Goal: Task Accomplishment & Management: Manage account settings

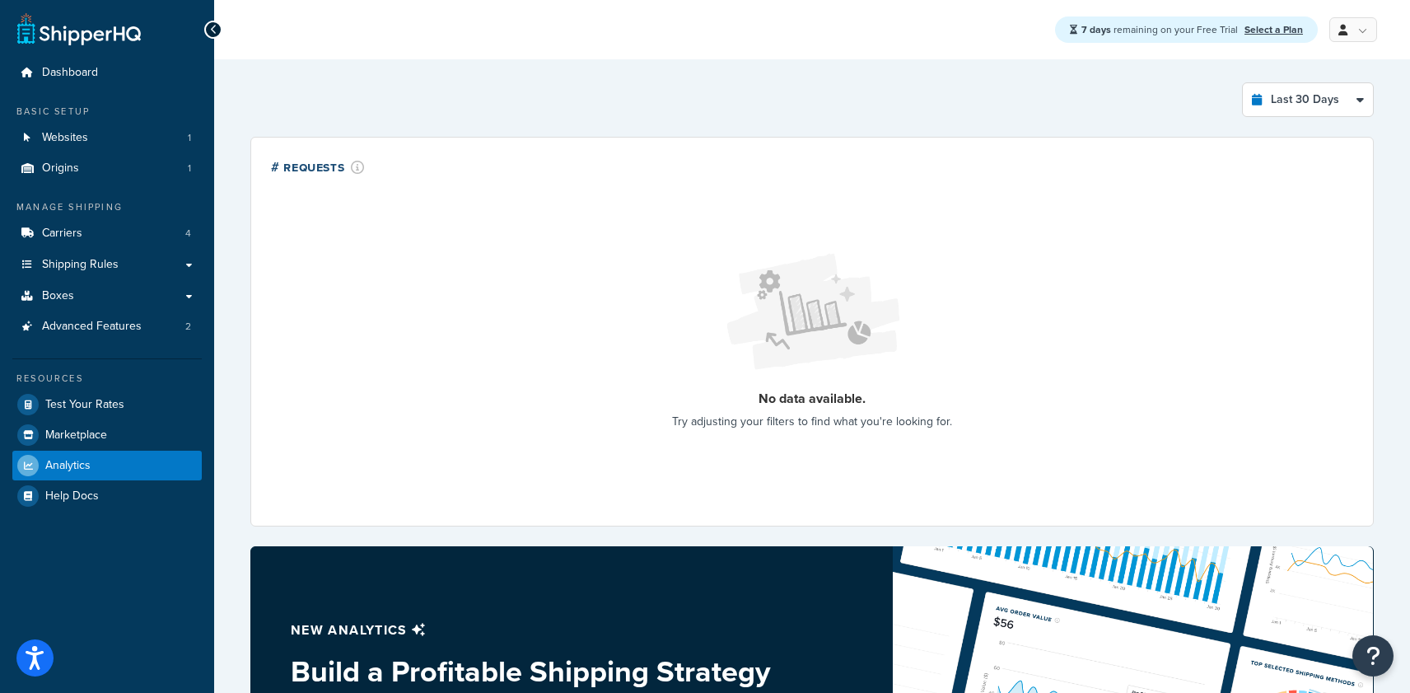
select select "last_30_days"
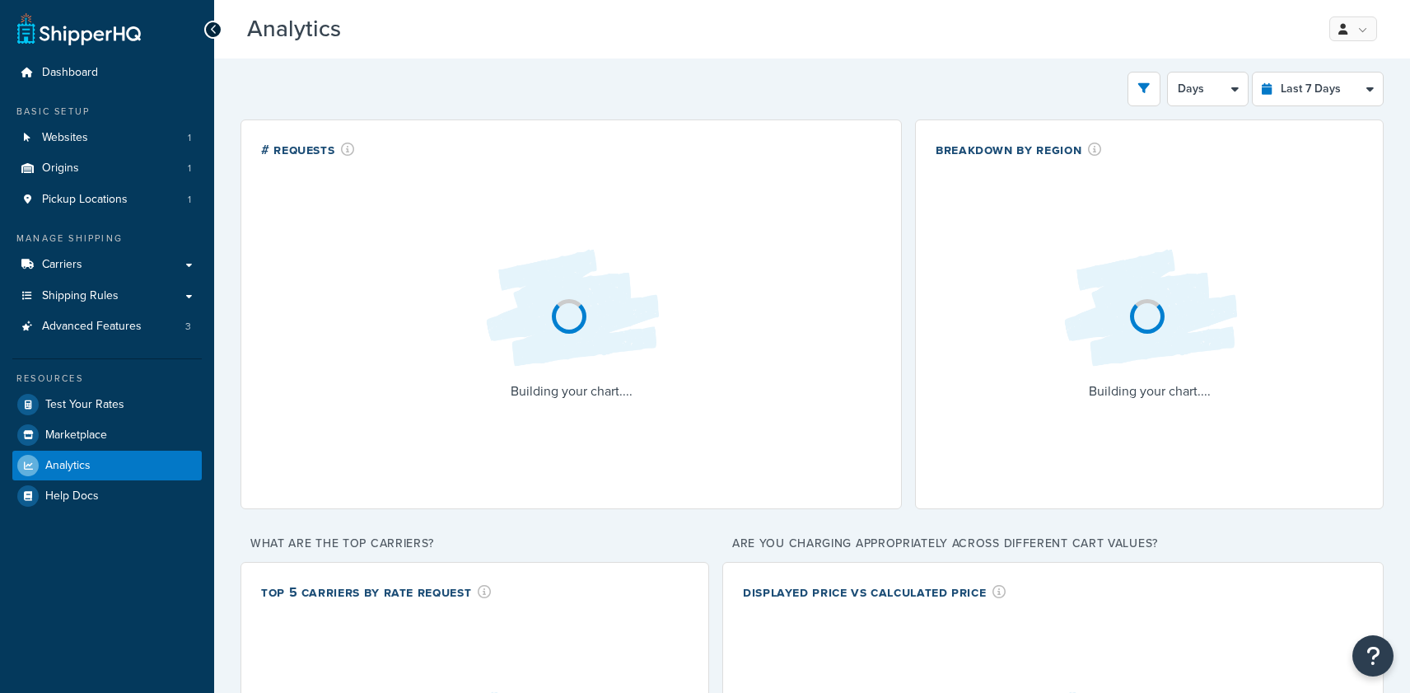
select select "last_7_days"
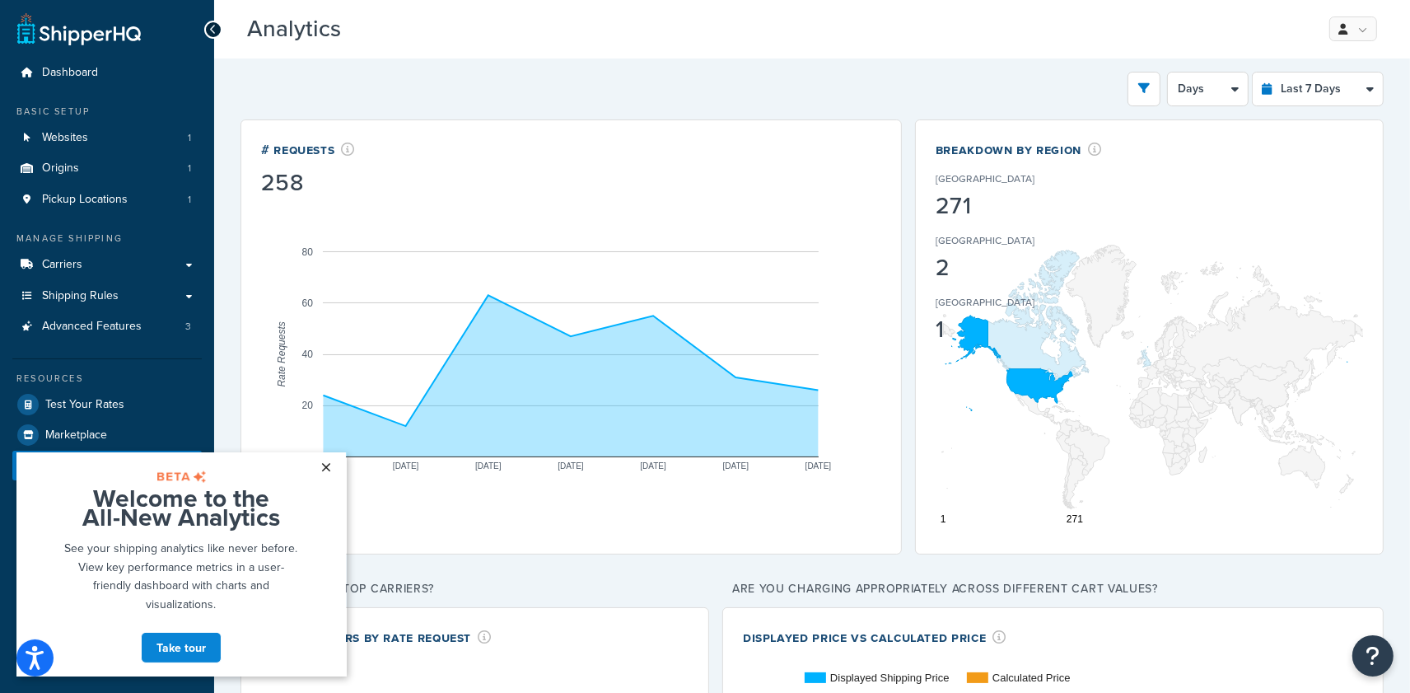
click at [329, 464] on link "×" at bounding box center [326, 466] width 29 height 30
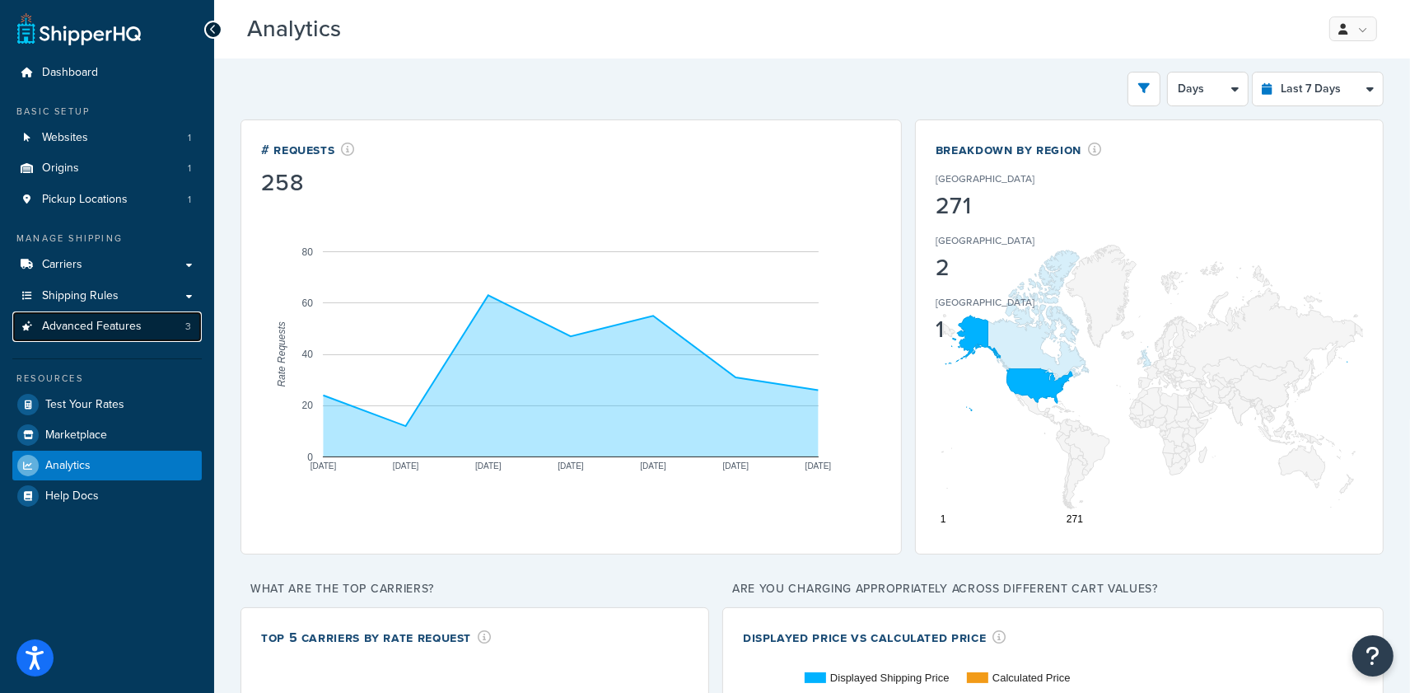
click at [115, 336] on link "Advanced Features 3" at bounding box center [106, 326] width 189 height 30
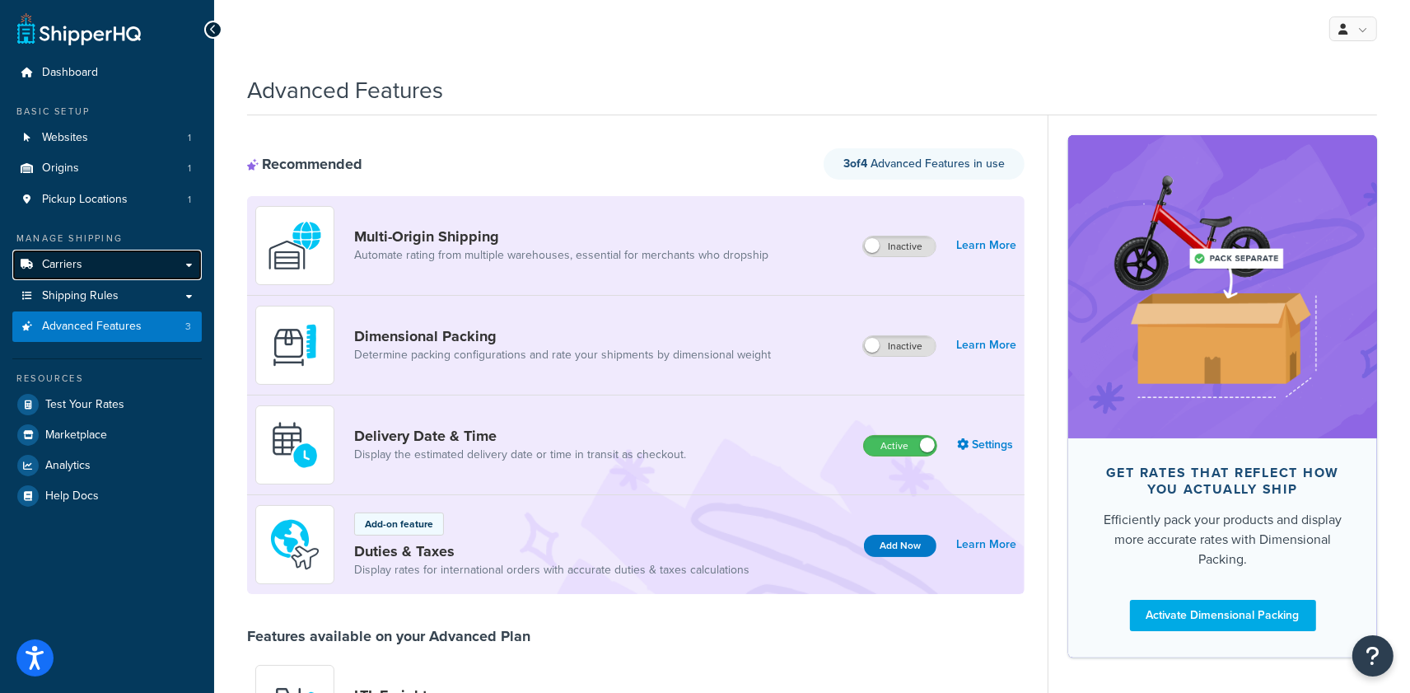
click at [77, 263] on span "Carriers" at bounding box center [62, 265] width 40 height 14
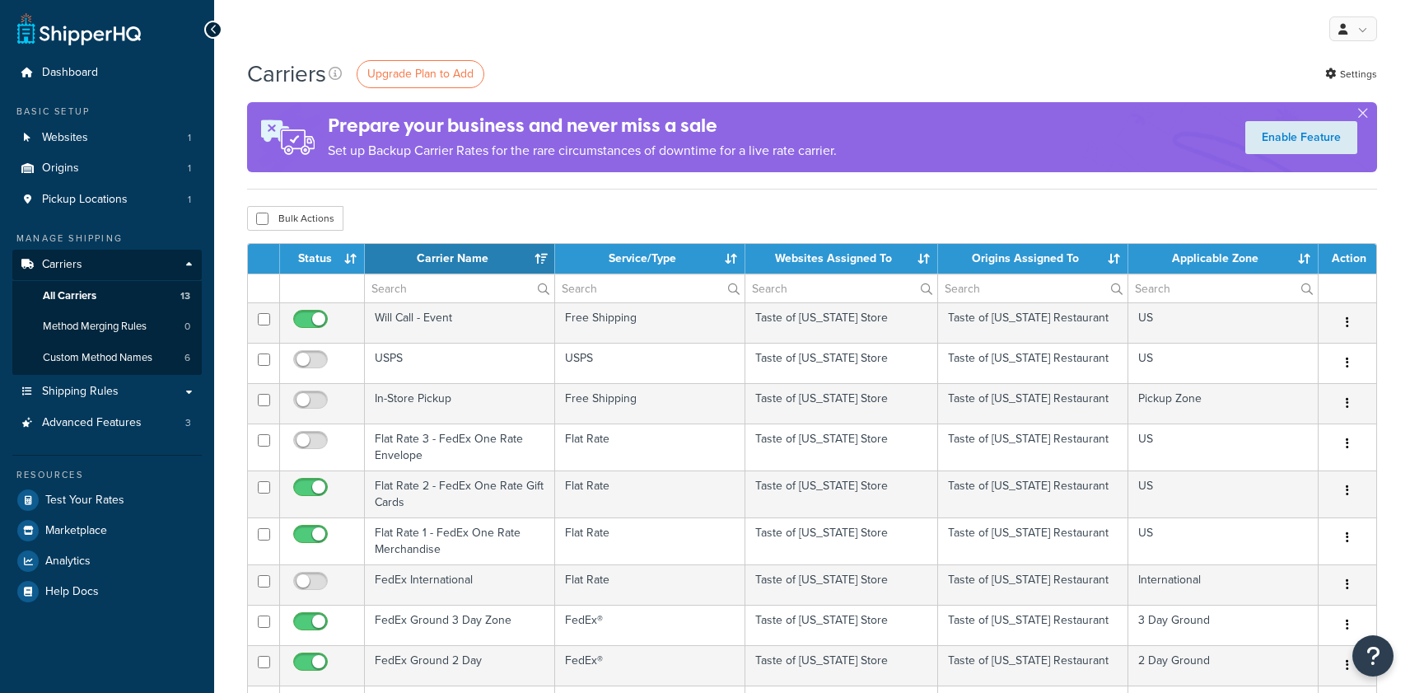
select select "15"
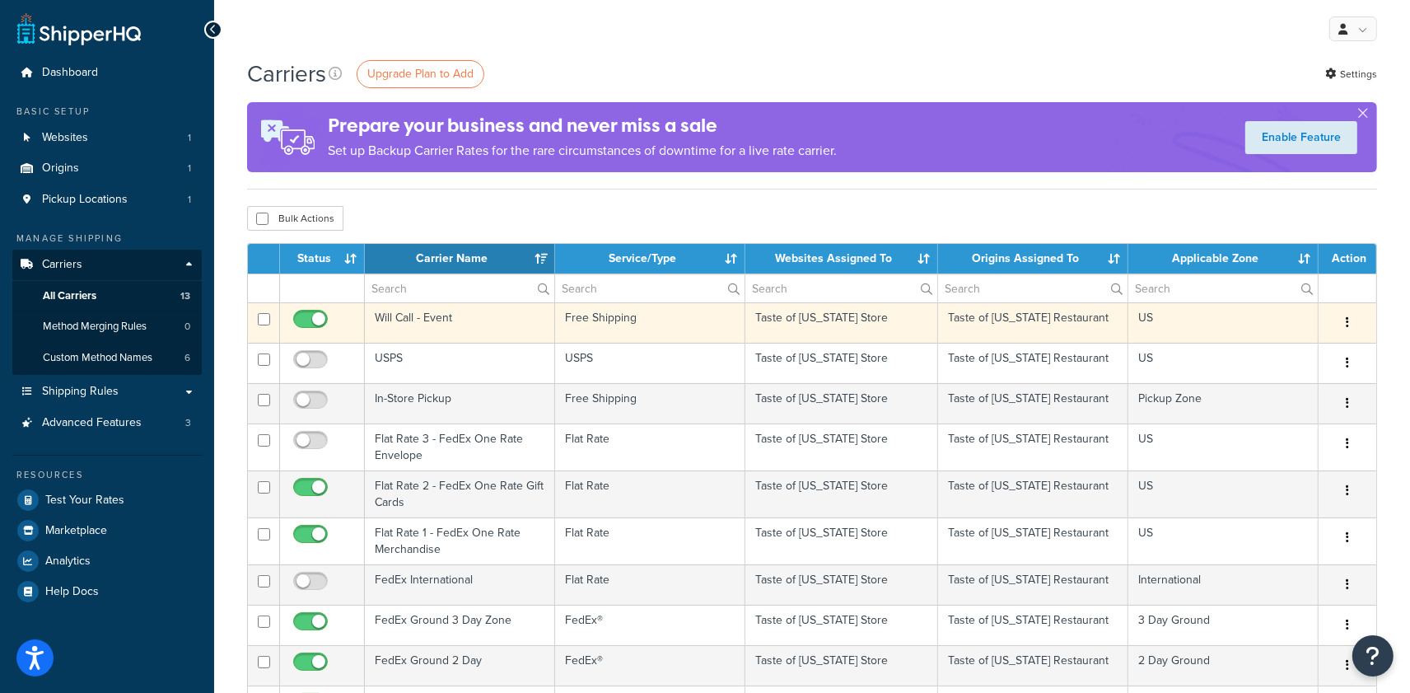
click at [412, 321] on td "Will Call - Event" at bounding box center [460, 322] width 190 height 40
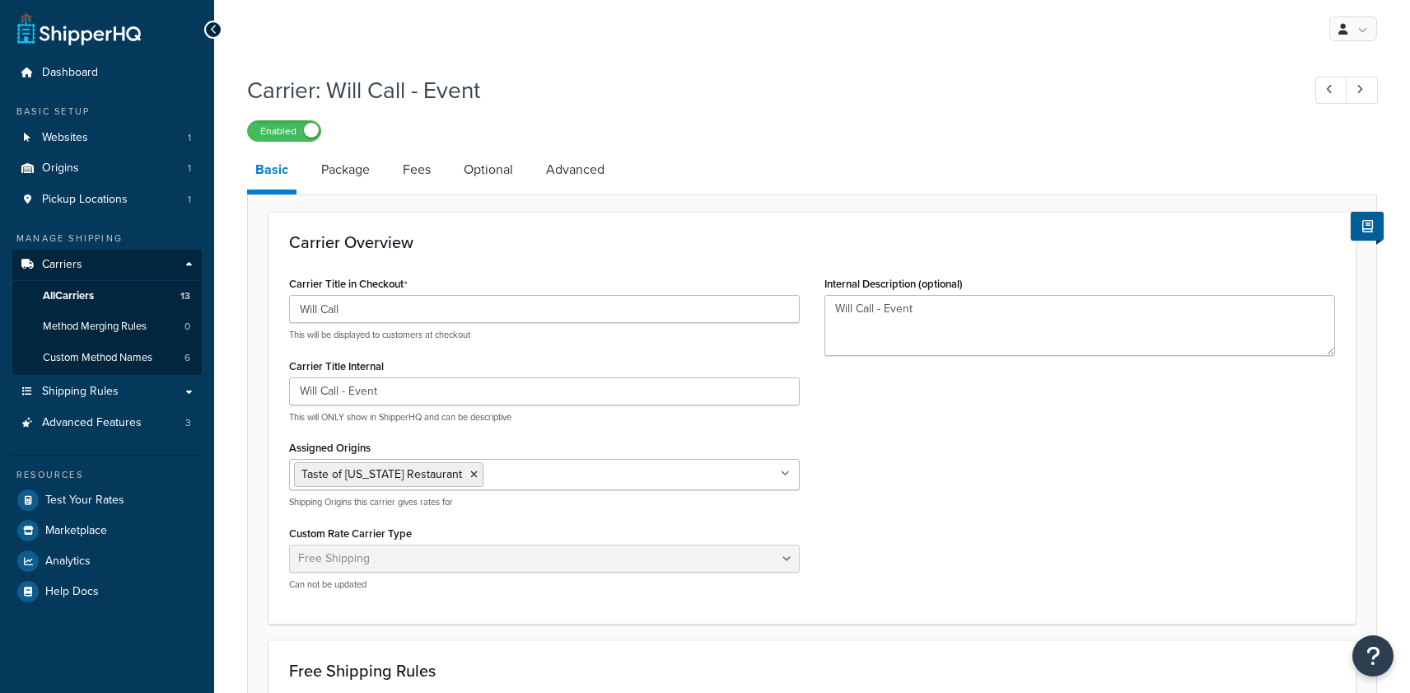
select select "free"
click at [1373, 90] on link at bounding box center [1362, 90] width 32 height 27
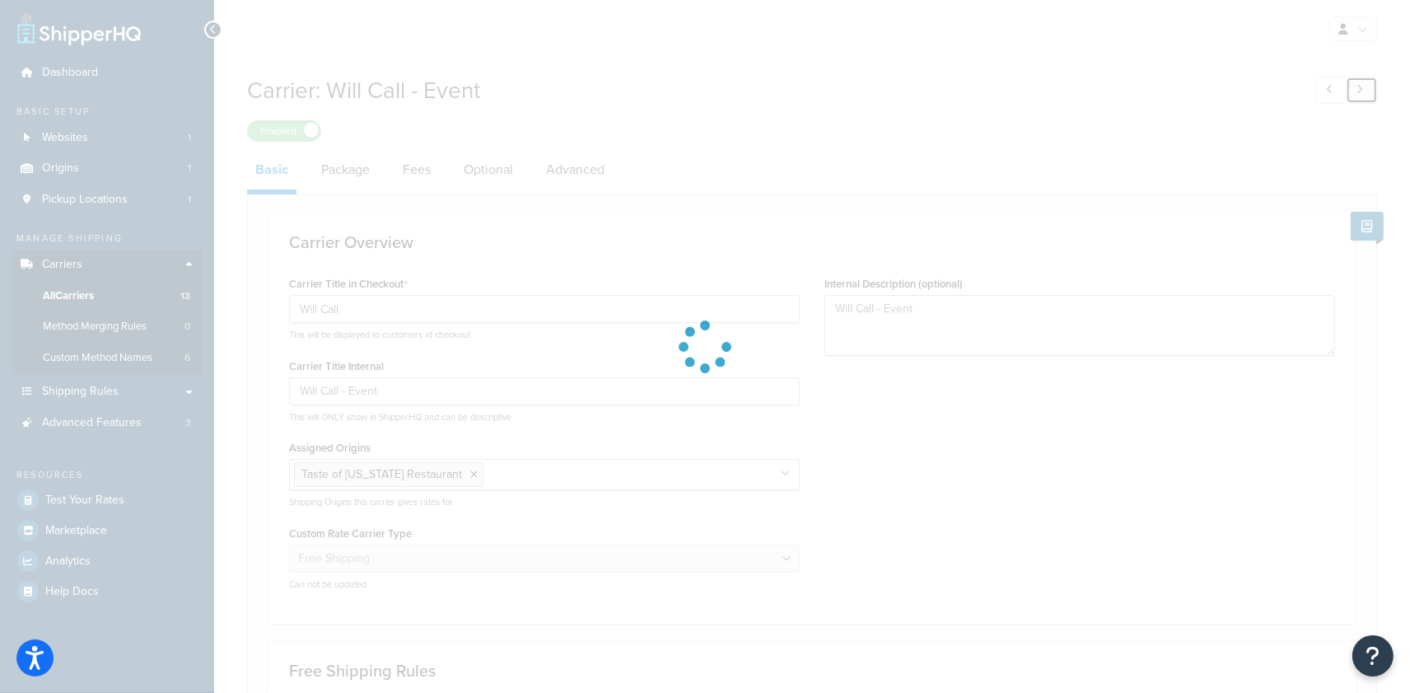
type input "USPS"
select select "usps"
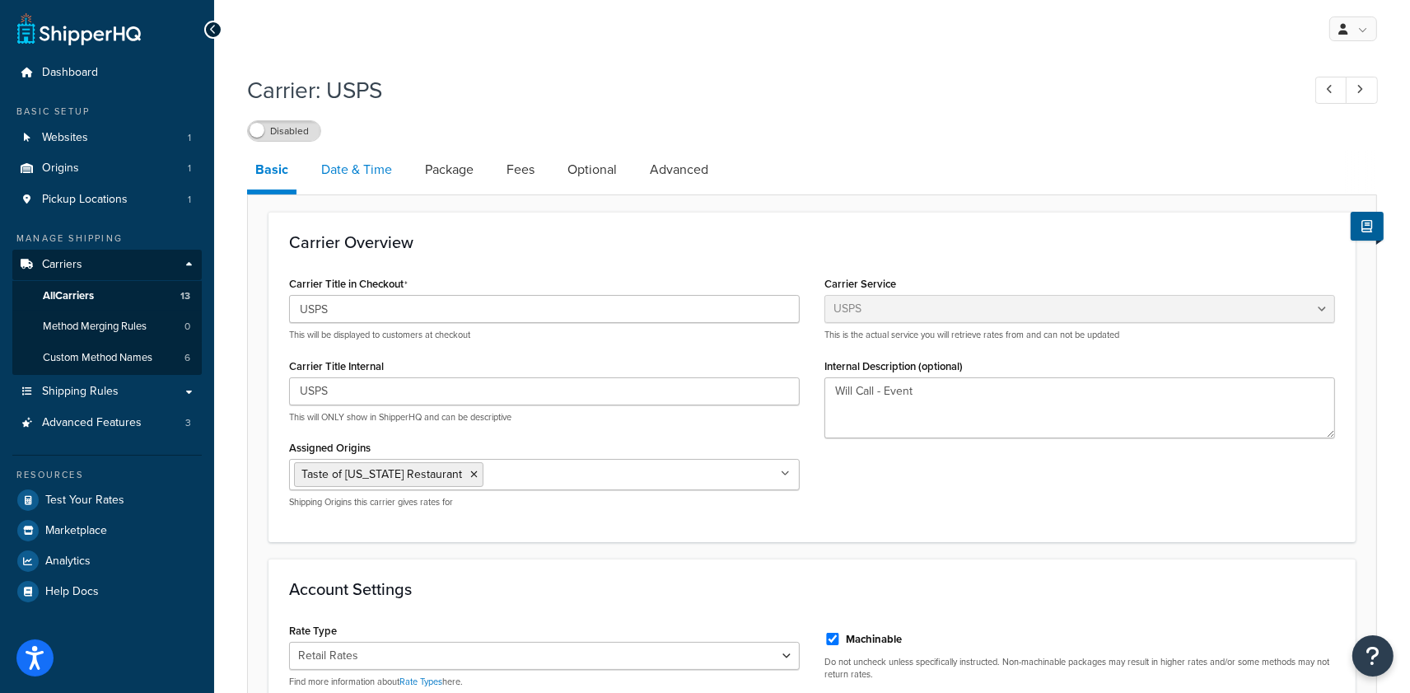
click at [356, 172] on link "Date & Time" at bounding box center [356, 170] width 87 height 40
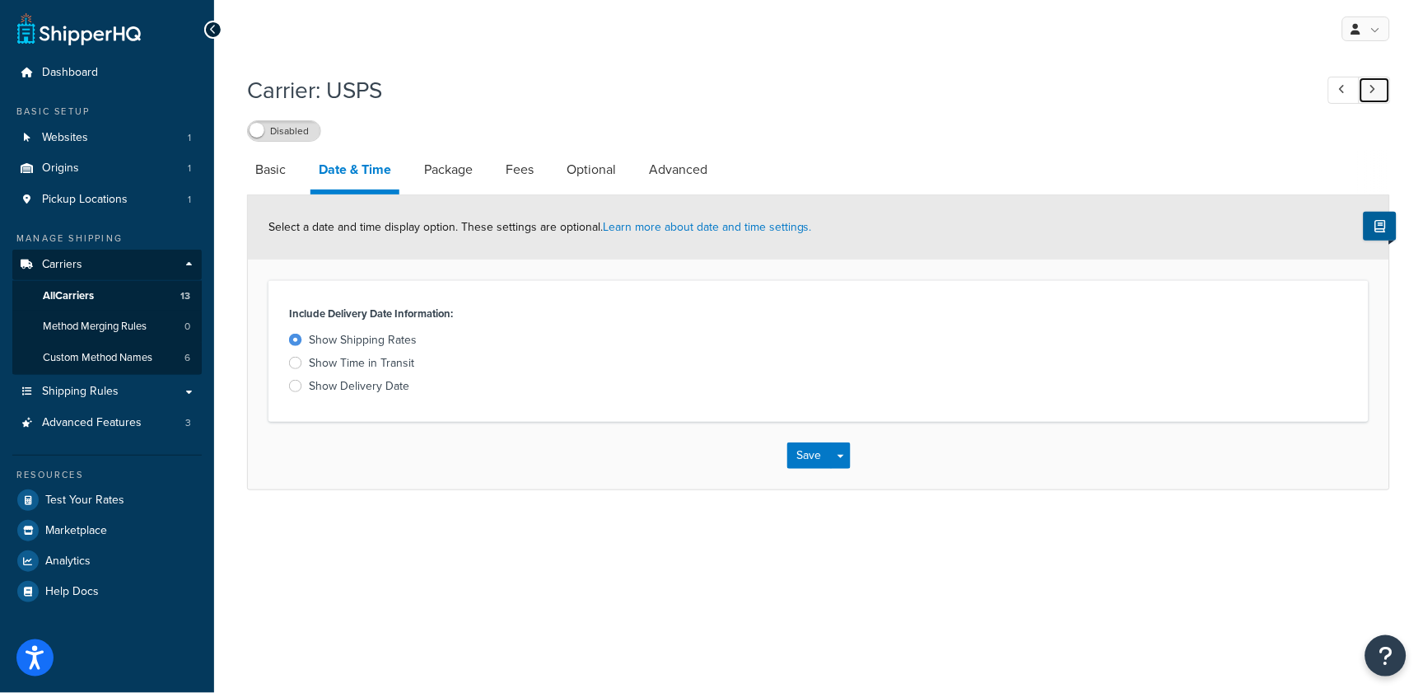
click at [1372, 85] on icon at bounding box center [1373, 89] width 7 height 11
click at [1373, 86] on icon at bounding box center [1373, 89] width 7 height 11
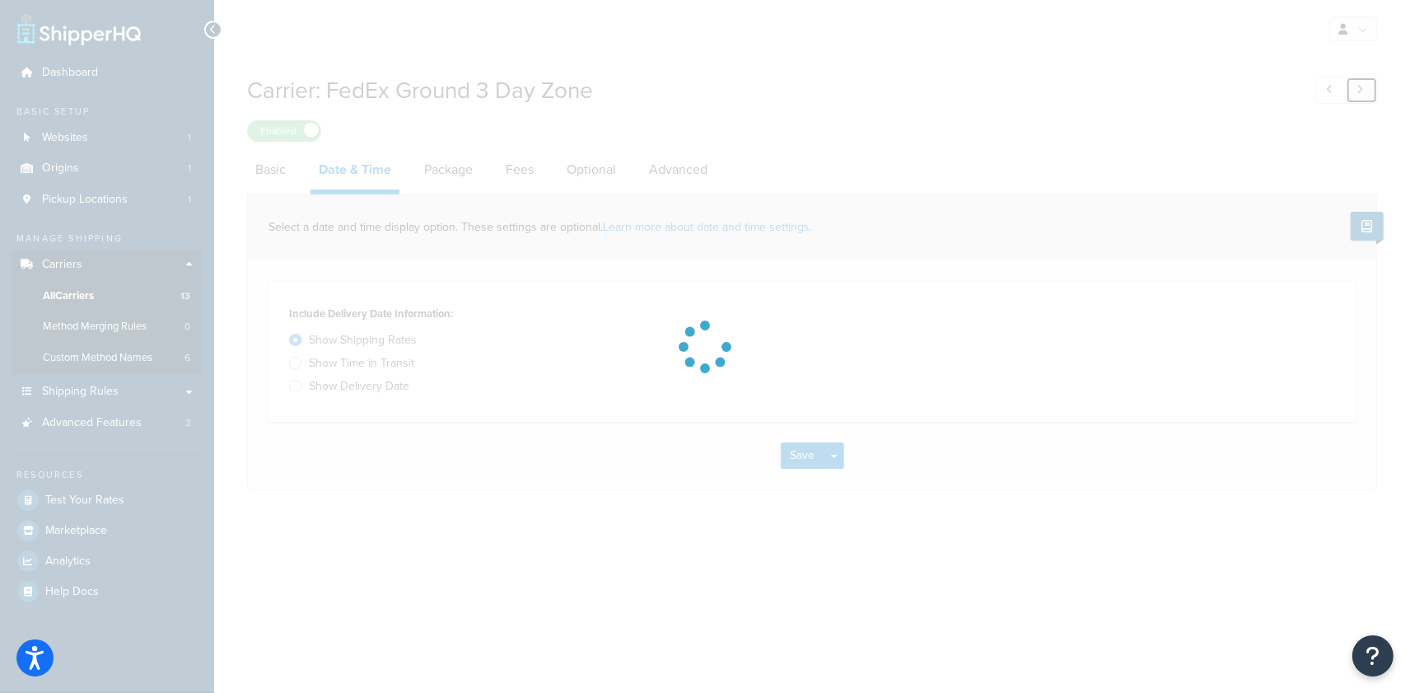
select select "sameday"
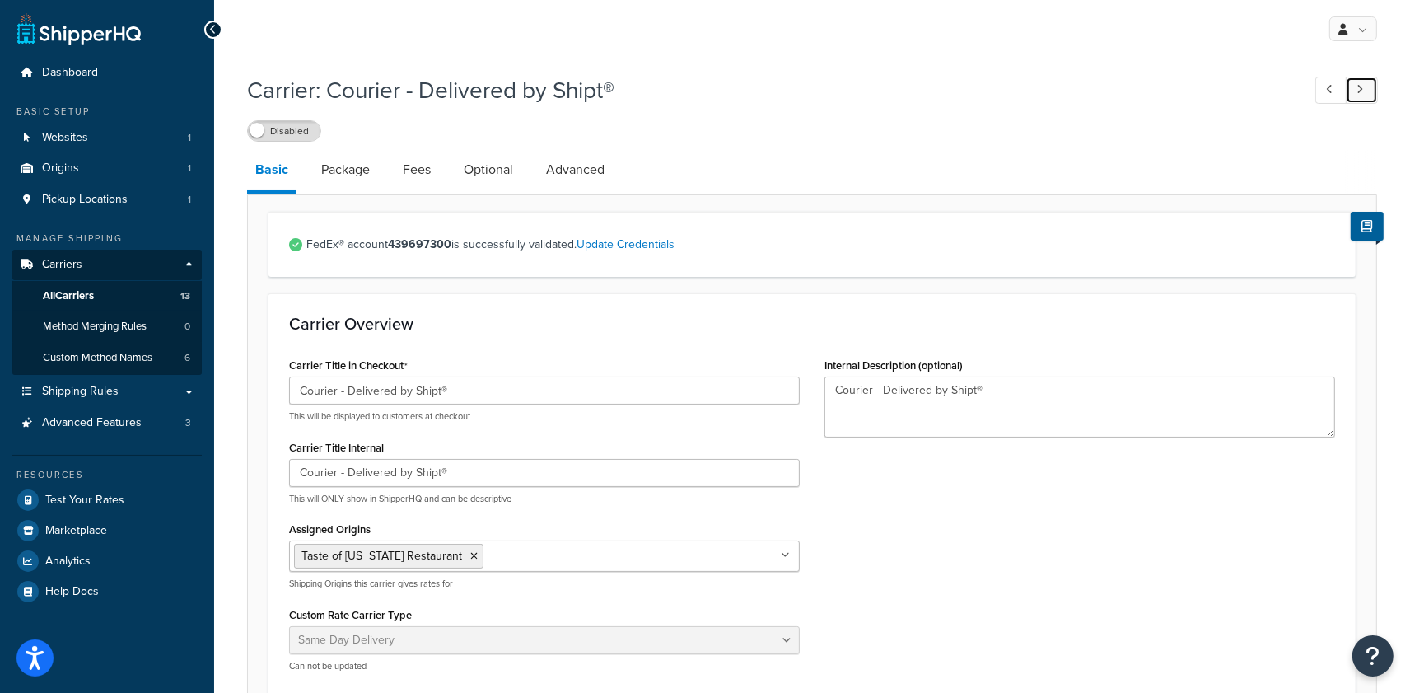
click at [1366, 87] on link at bounding box center [1362, 90] width 32 height 27
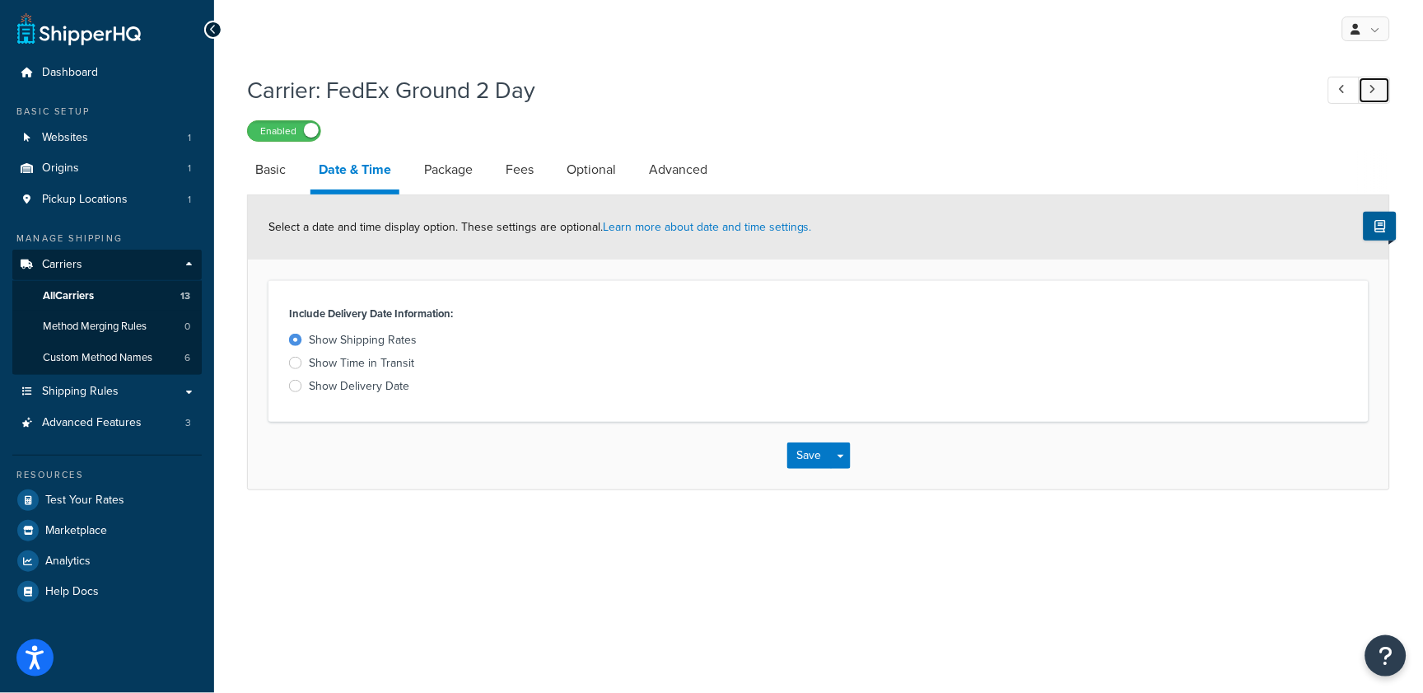
click at [1366, 87] on link at bounding box center [1375, 90] width 32 height 27
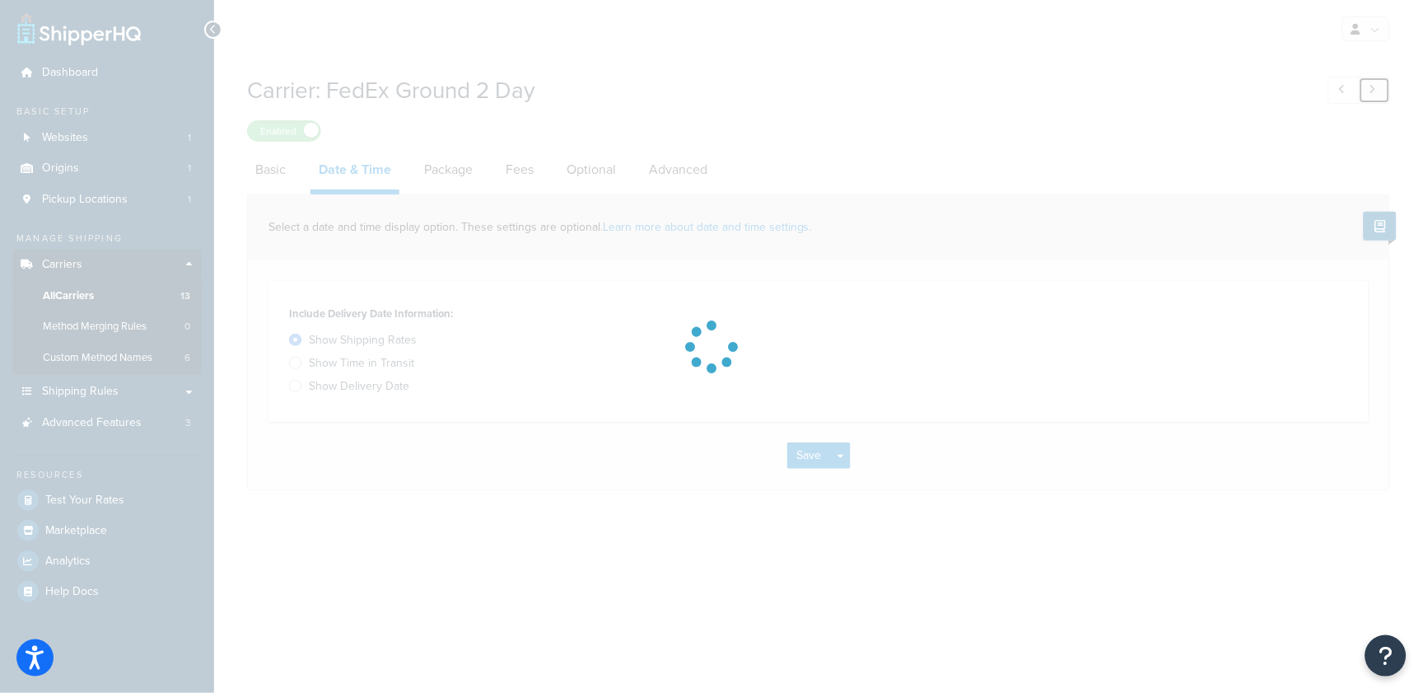
select select "free"
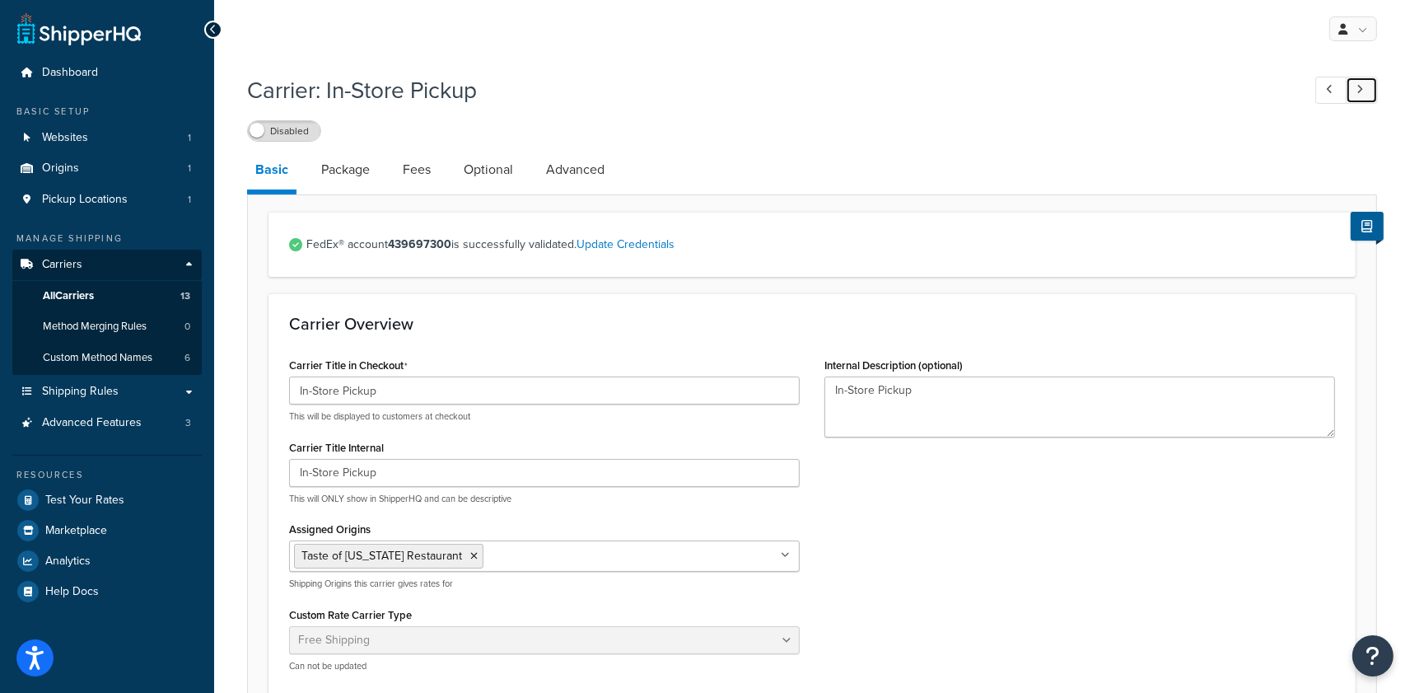
click at [1365, 86] on link at bounding box center [1362, 90] width 32 height 27
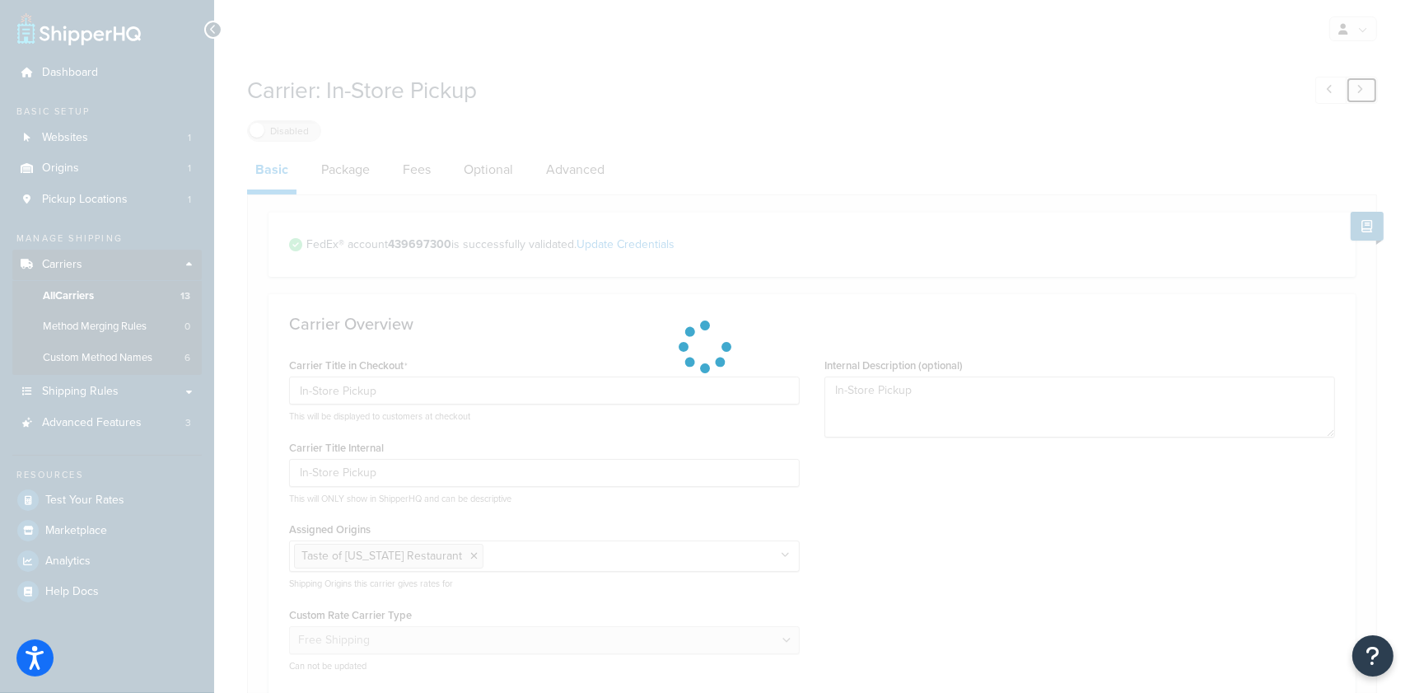
type input "FedEx One Rate Merchandise"
type input "Flat Rate 1 - FedEx One Rate Merchandise"
select select "flat"
type textarea "Flat Rate 1"
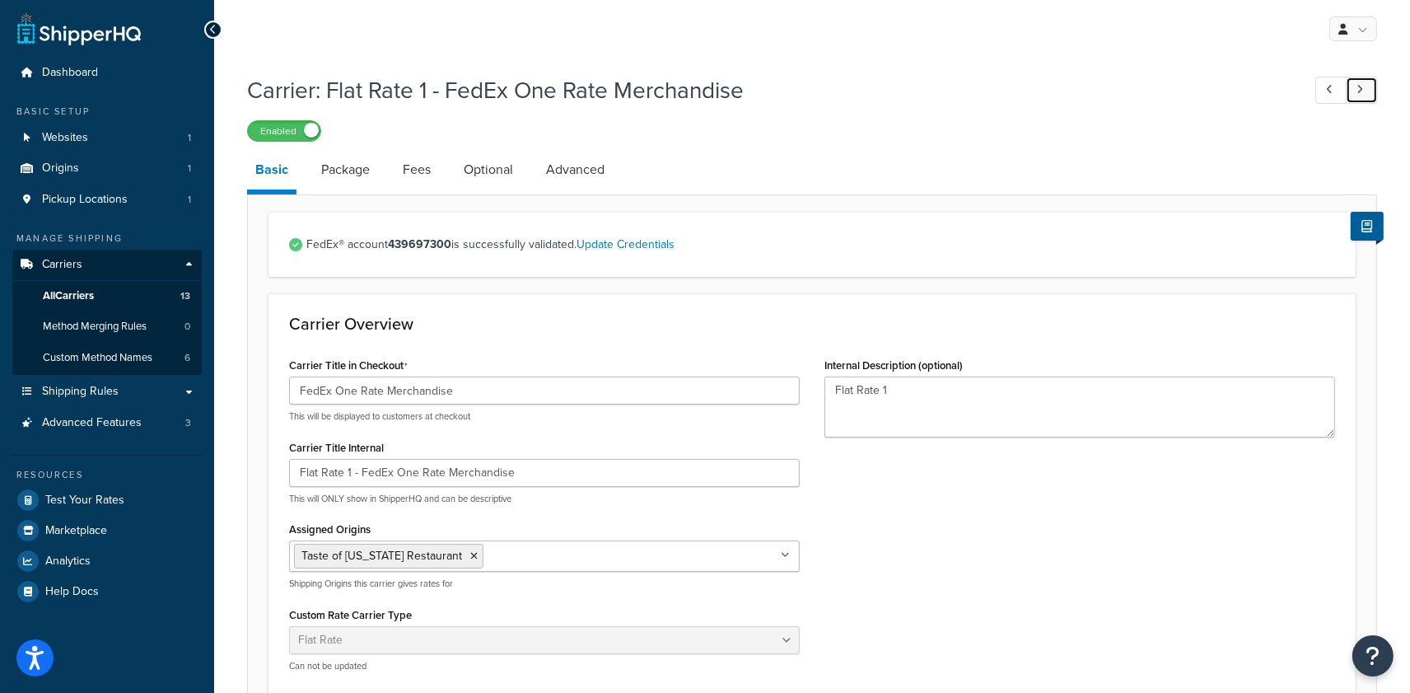
click at [1365, 86] on link at bounding box center [1362, 90] width 32 height 27
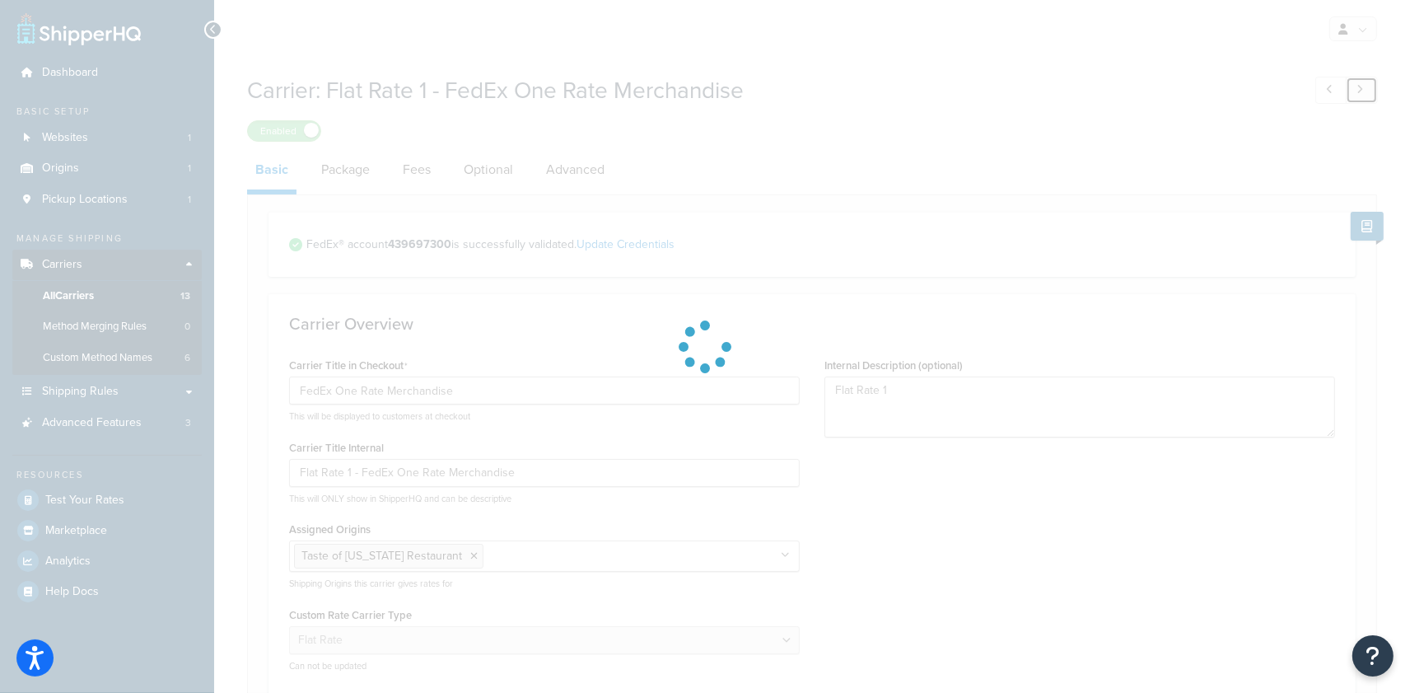
type input "FedEx One Rate Gift Cards"
type input "Flat Rate 2 - FedEx One Rate Gift Cards"
type textarea "Flat Rate 2"
type input "4.95"
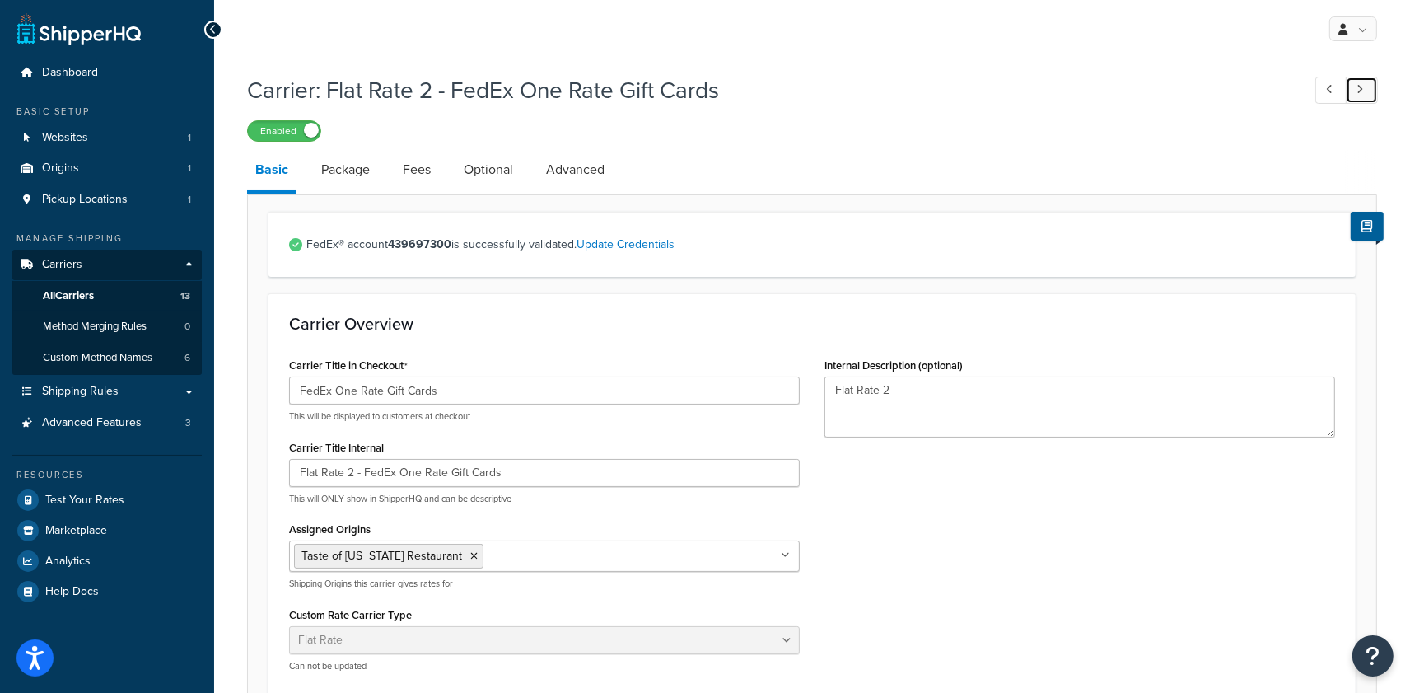
click at [1365, 86] on link at bounding box center [1362, 90] width 32 height 27
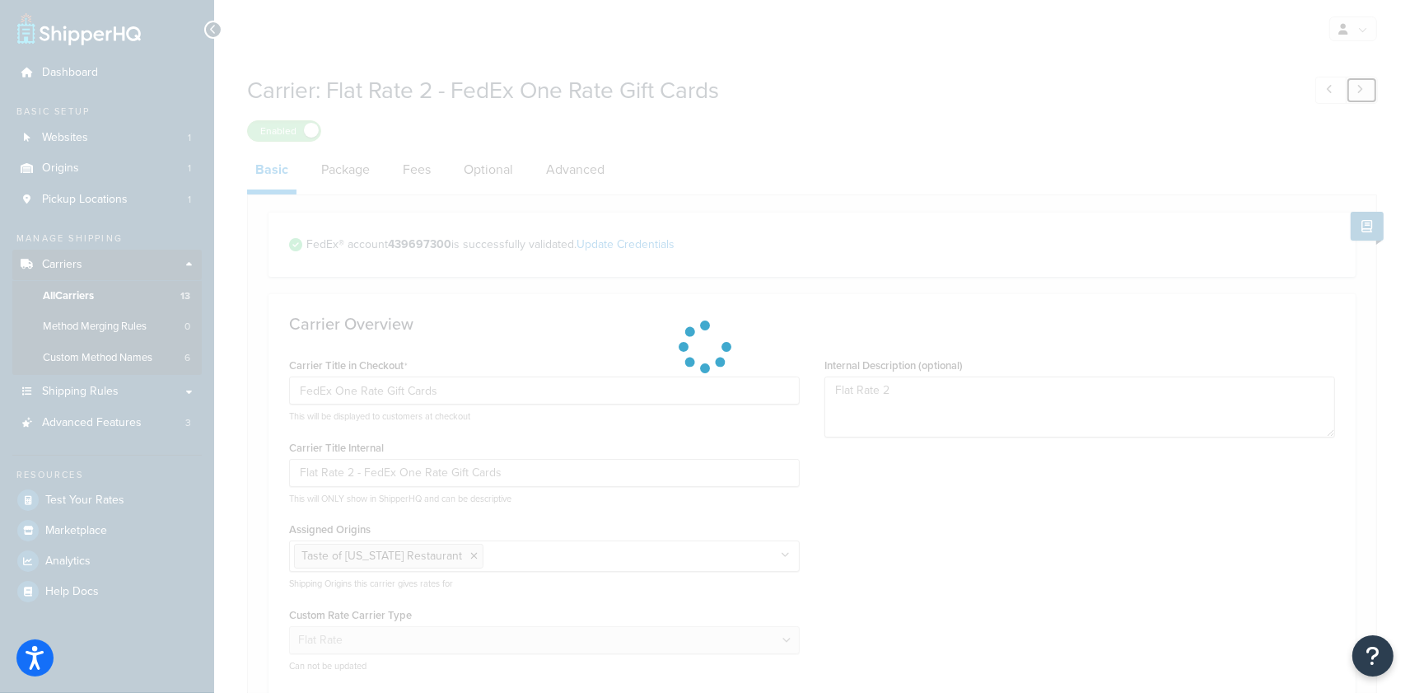
type input "FedEx International"
type textarea "FedEx International"
type input "Flat Rate"
type input "30.0"
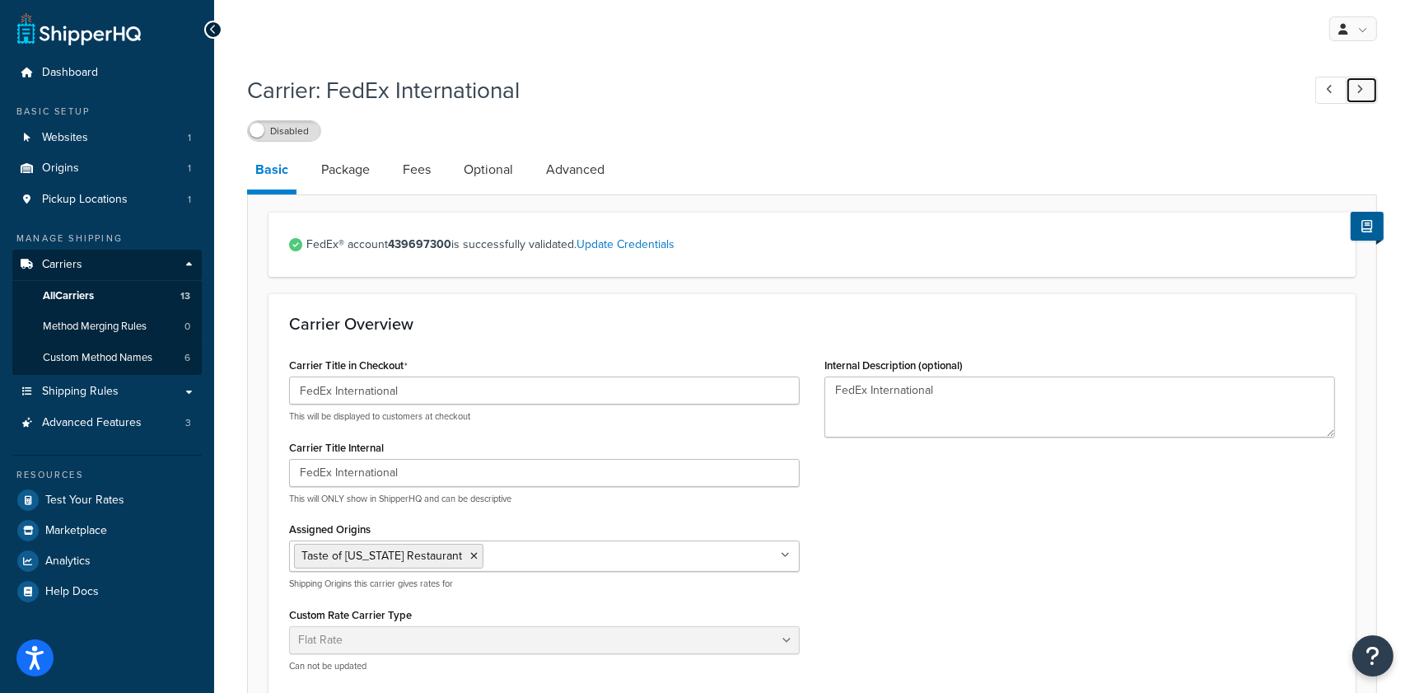
click at [1365, 86] on link at bounding box center [1362, 90] width 32 height 27
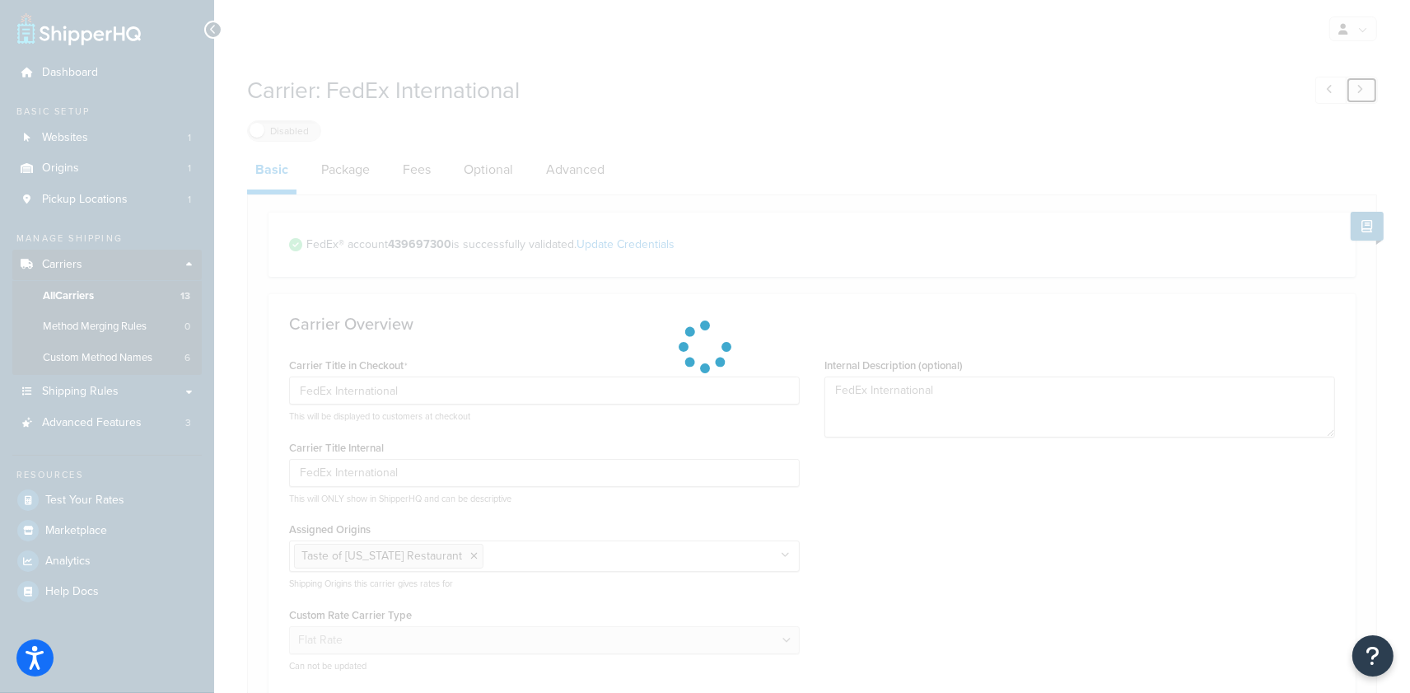
type input "Electronic Delivery"
select select "free"
type textarea "Electronic Delivery"
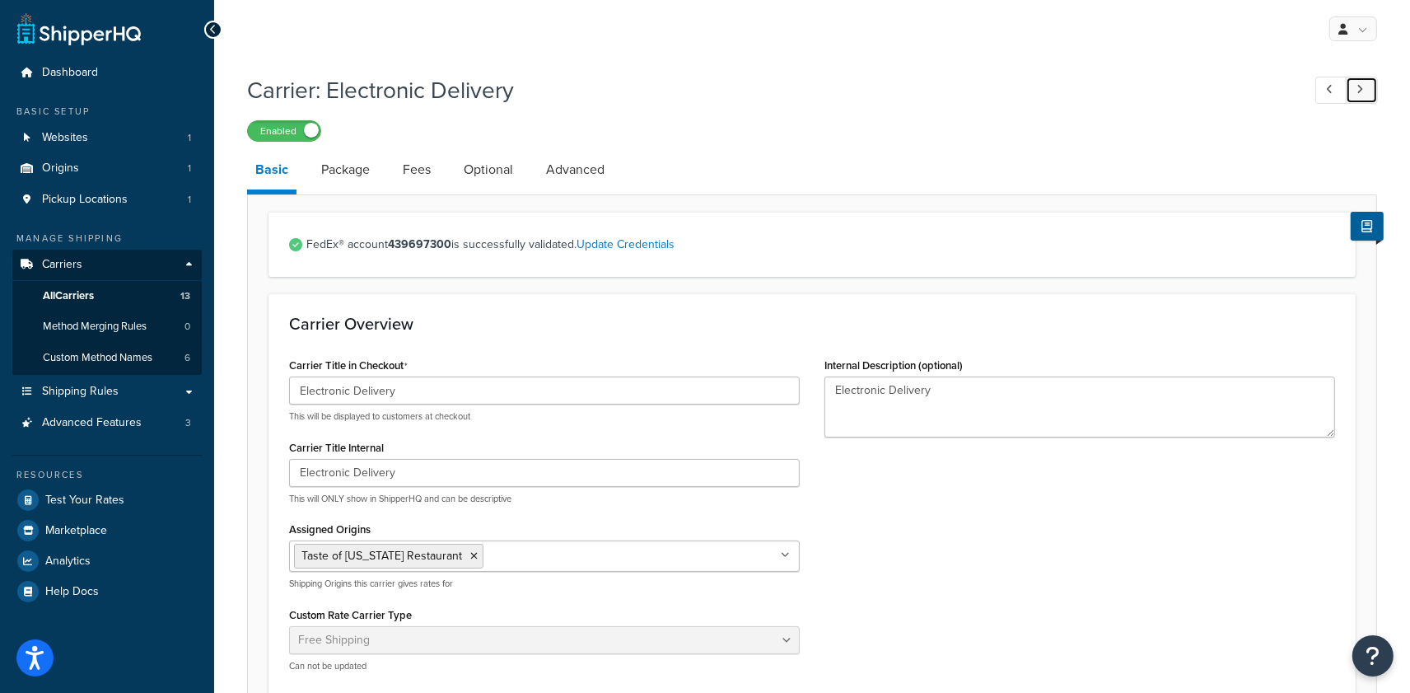
click at [1365, 86] on link at bounding box center [1362, 90] width 32 height 27
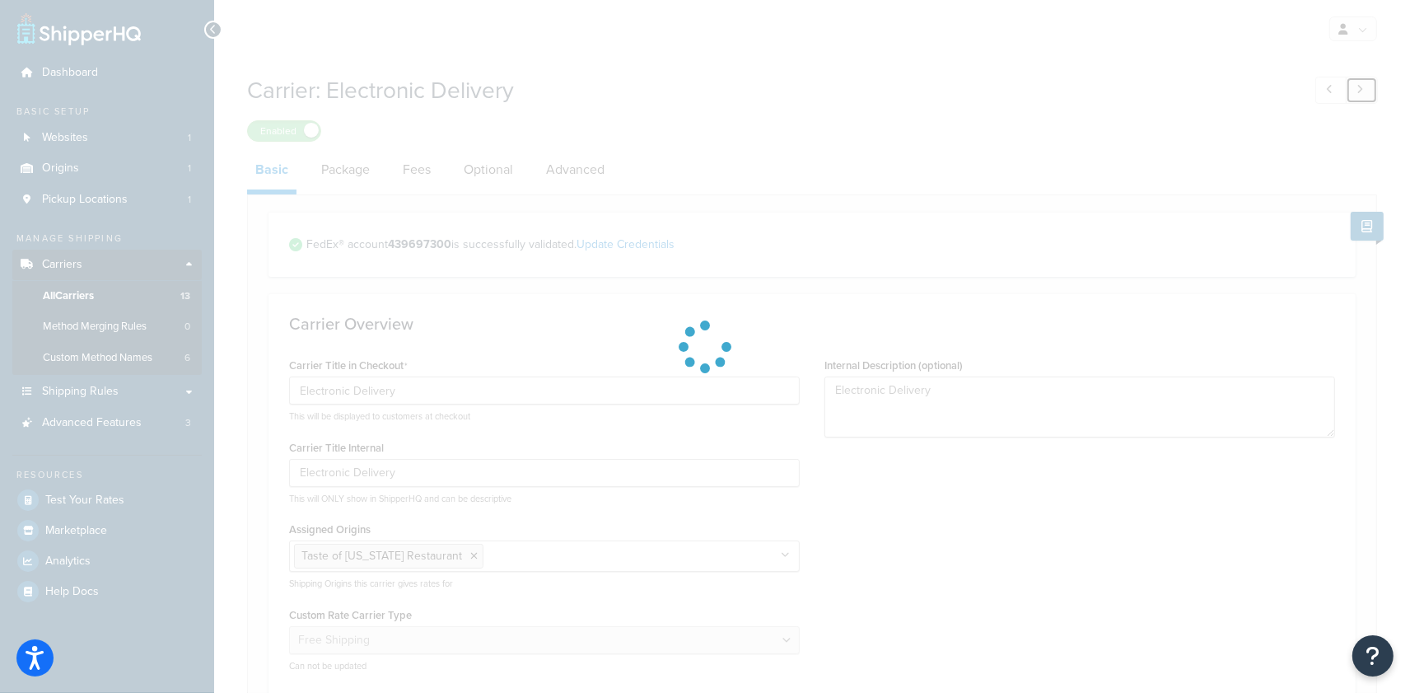
type input "FedEx One Rate Envelope"
type input "Flat Rate 3 - FedEx One Rate Envelope"
select select "flat"
type textarea "Flat Rate 3"
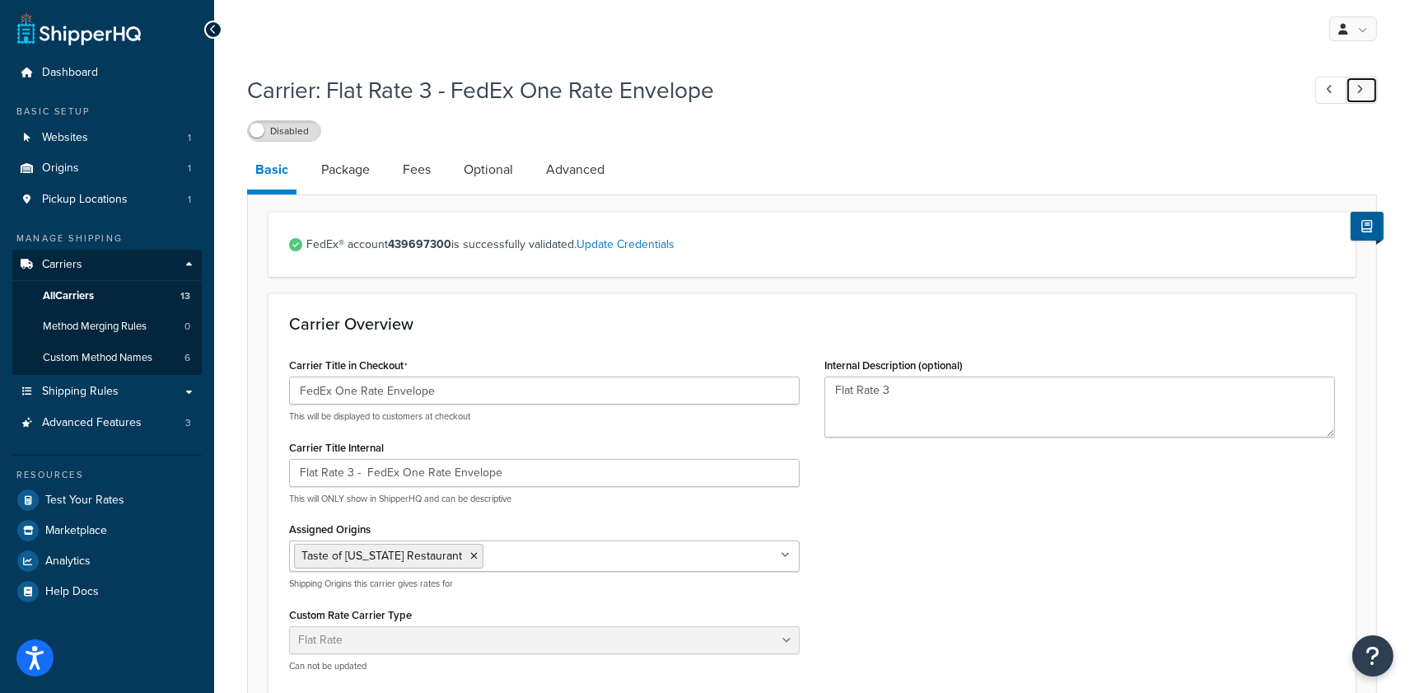
click at [1365, 86] on link at bounding box center [1362, 90] width 32 height 27
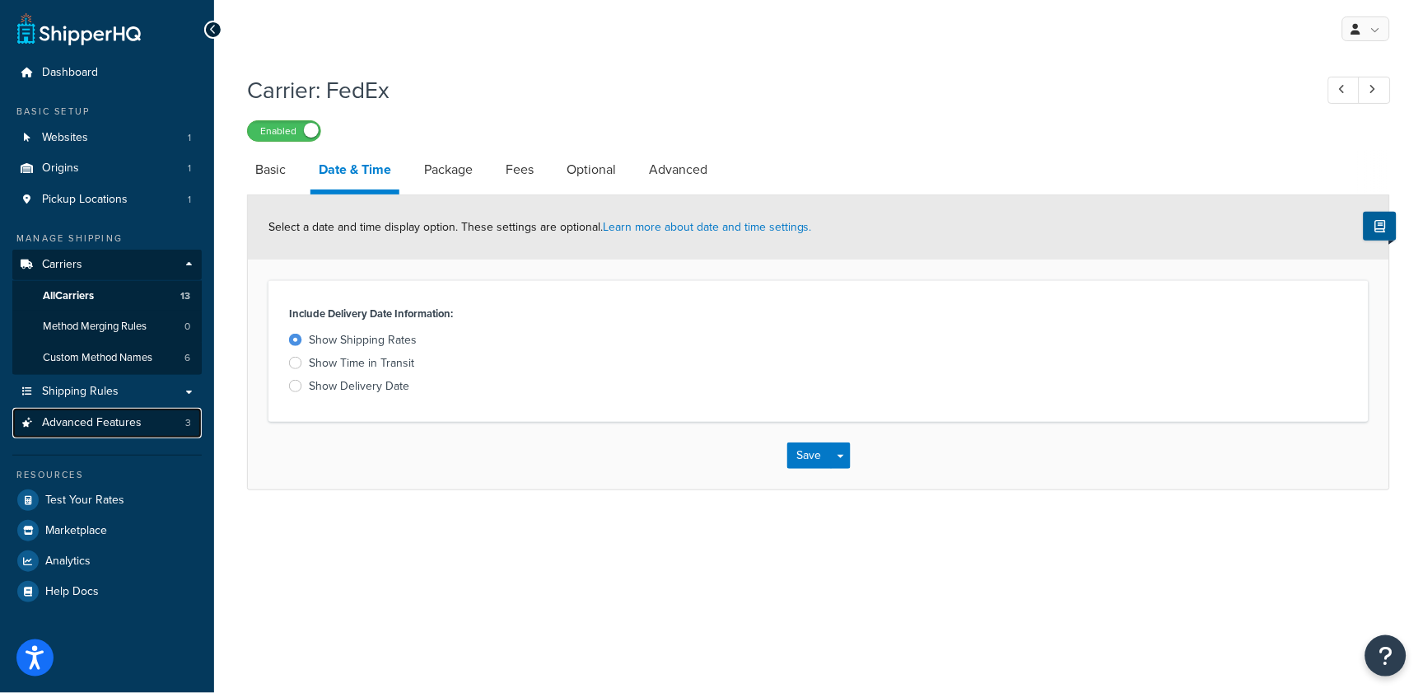
click at [157, 425] on link "Advanced Features 3" at bounding box center [106, 423] width 189 height 30
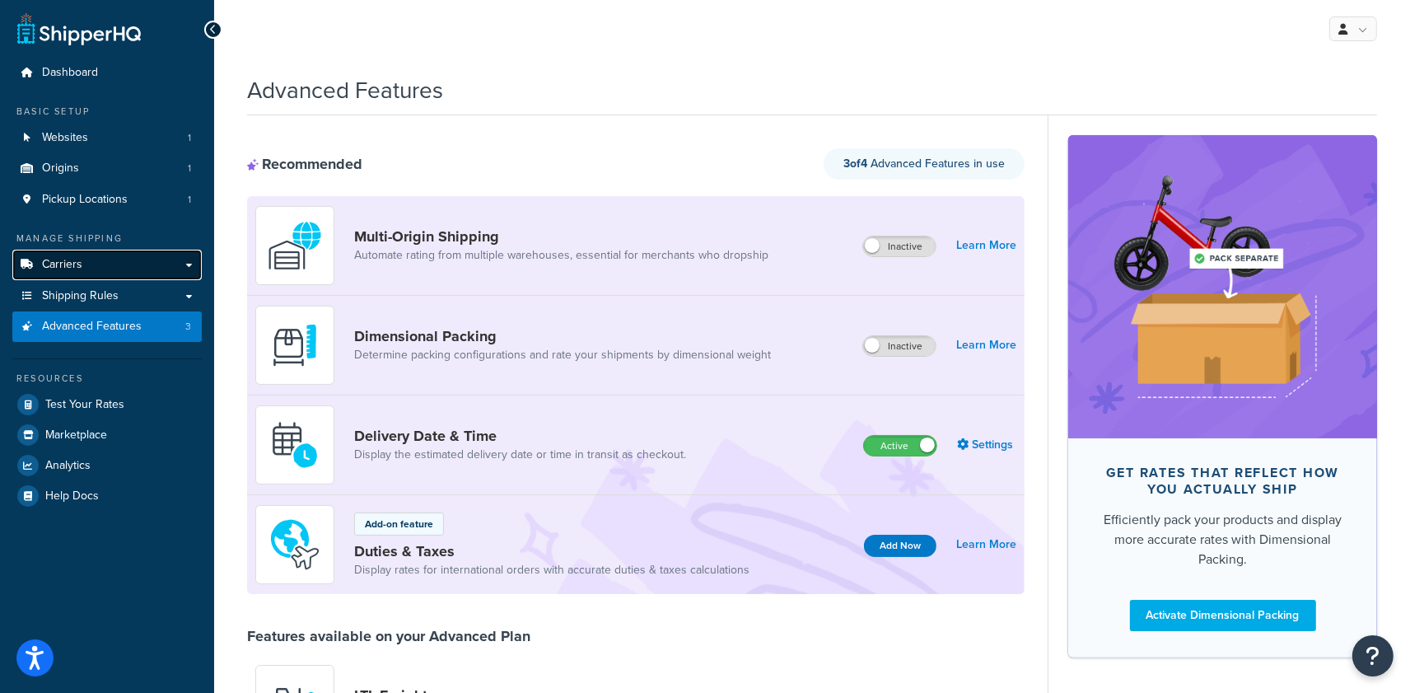
click at [60, 269] on span "Carriers" at bounding box center [62, 265] width 40 height 14
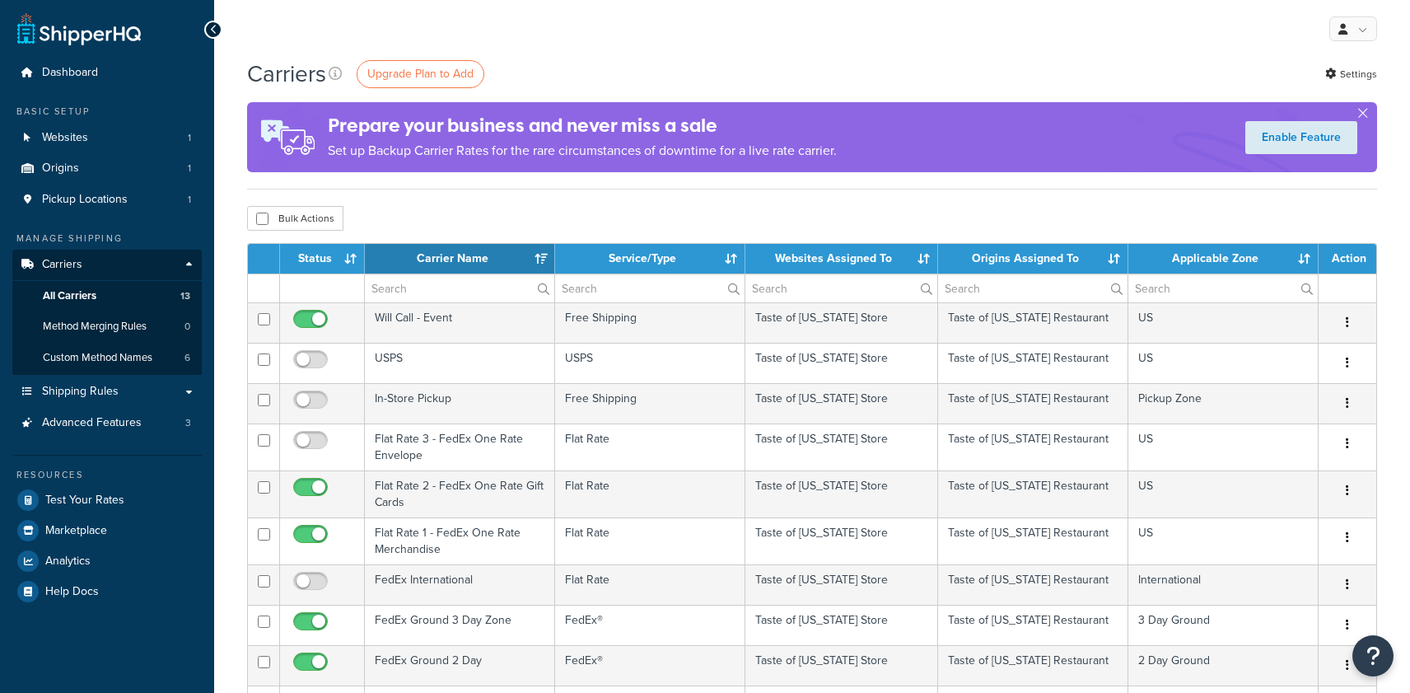
select select "15"
click at [68, 555] on span "Analytics" at bounding box center [67, 561] width 45 height 14
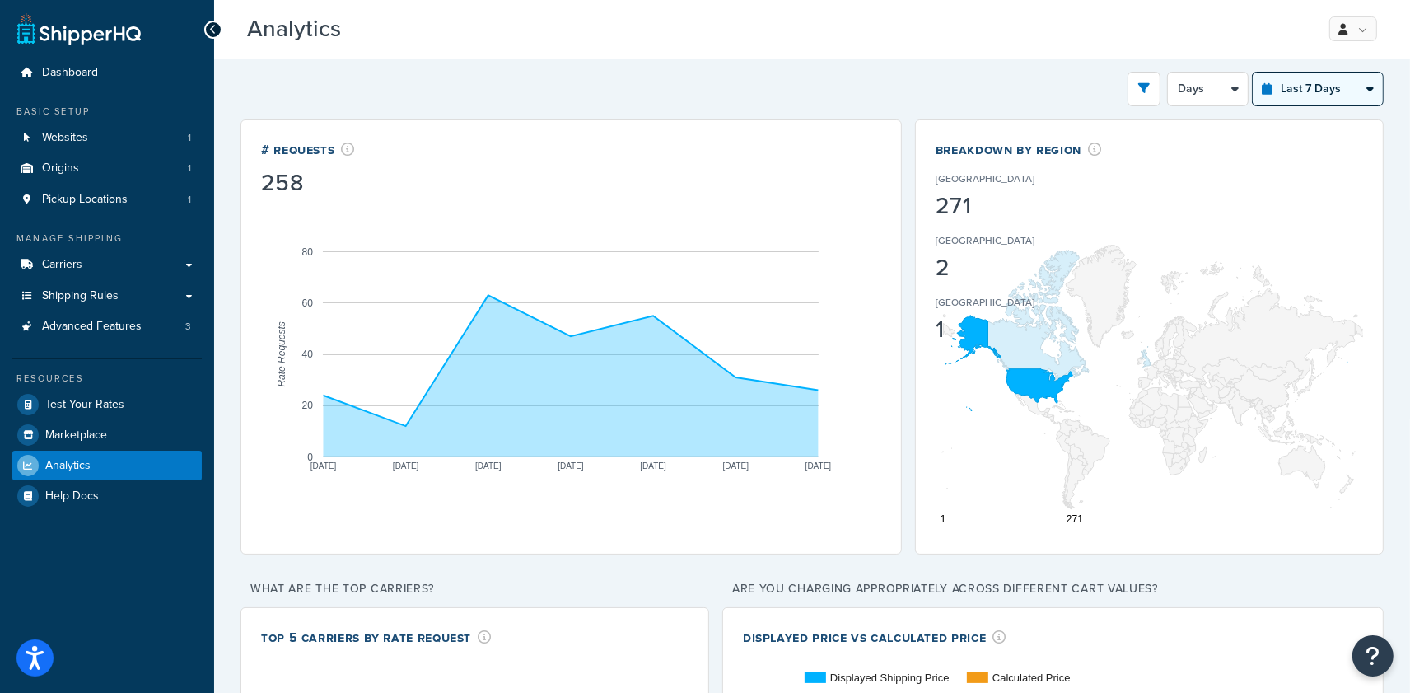
click at [1337, 92] on select "Last 24 Hours Last 7 Days Last 30 Days Last 3 Months Last 6 Months Last 12 Mont…" at bounding box center [1318, 88] width 130 height 33
select select "last_year"
click at [1253, 72] on select "Last 24 Hours Last 7 Days Last 30 Days Last 3 Months Last 6 Months Last 12 Mont…" at bounding box center [1318, 88] width 130 height 33
select select "1M"
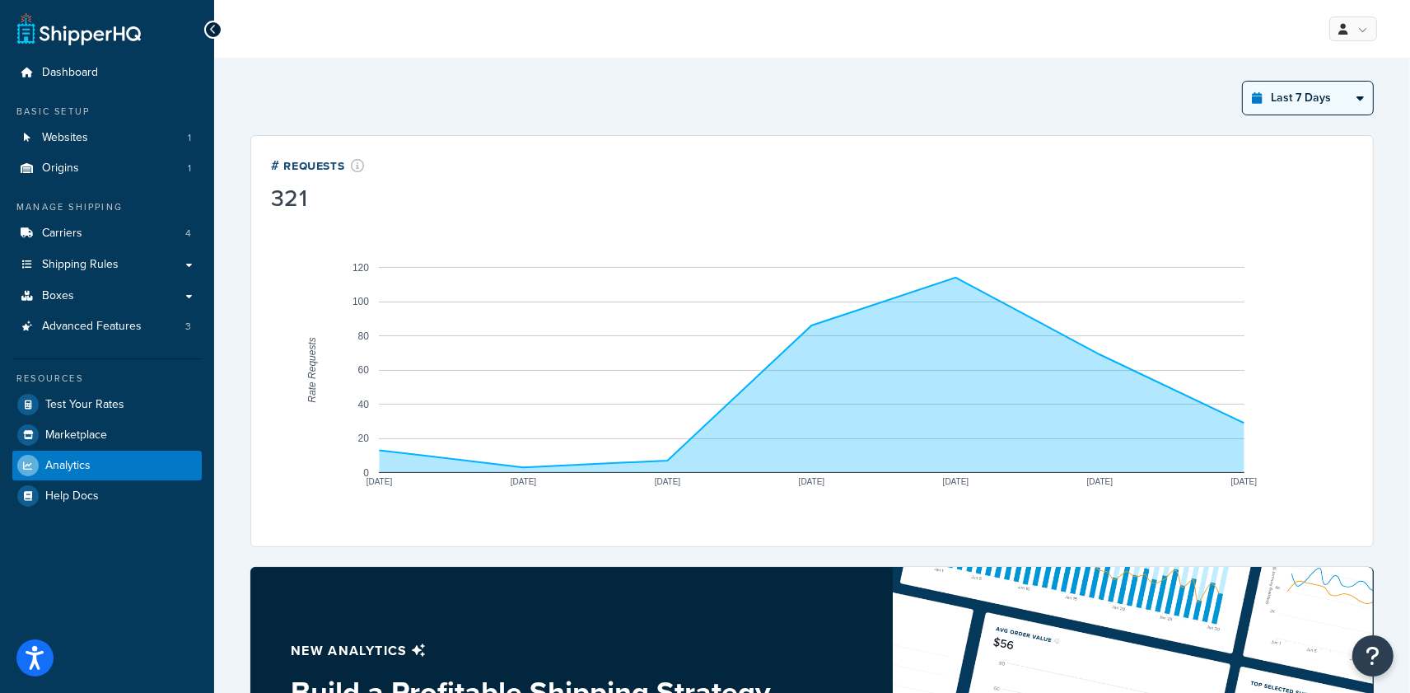
click at [1317, 93] on select "Last 24 Hours Last 7 Days Last 30 Days Last 3 Months Last 6 Months Last 12 Mont…" at bounding box center [1308, 98] width 130 height 33
select select "last_year"
click at [1243, 82] on select "Last 24 Hours Last 7 Days Last 30 Days Last 3 Months Last 6 Months Last 12 Mont…" at bounding box center [1308, 98] width 130 height 33
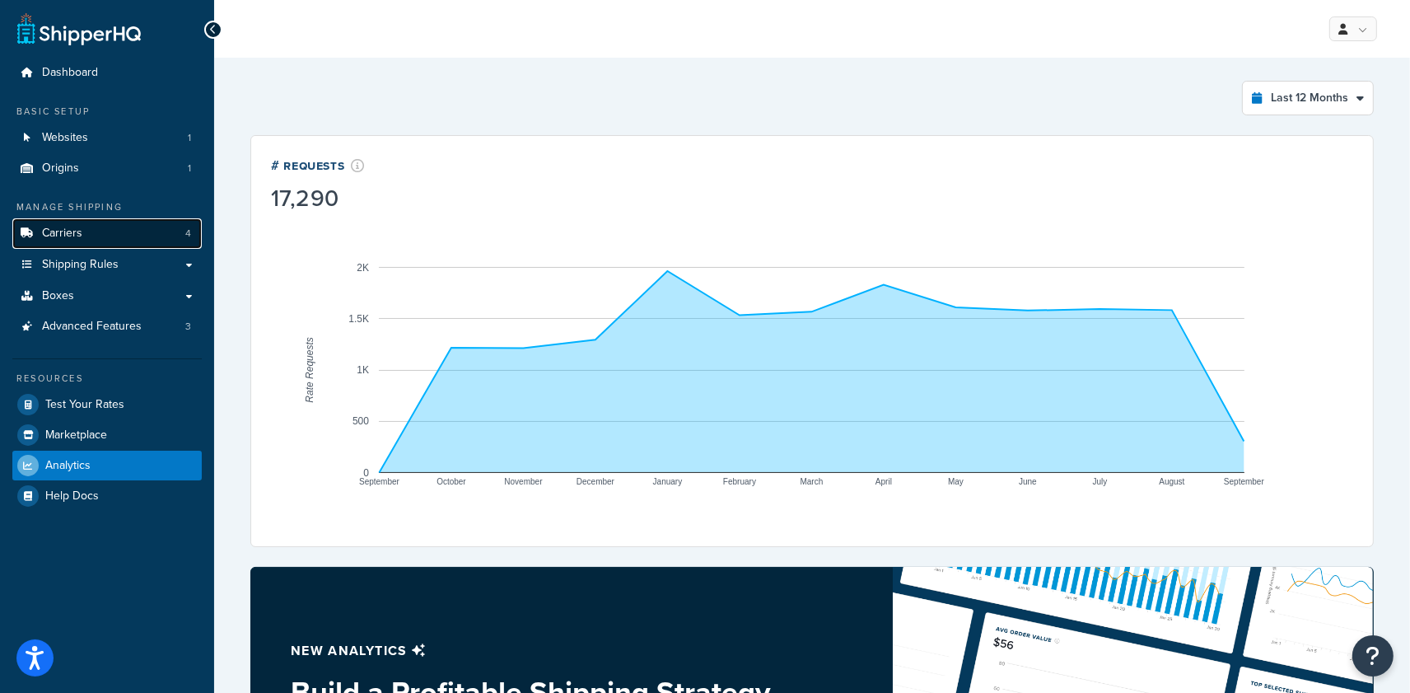
click at [102, 239] on link "Carriers 4" at bounding box center [106, 233] width 189 height 30
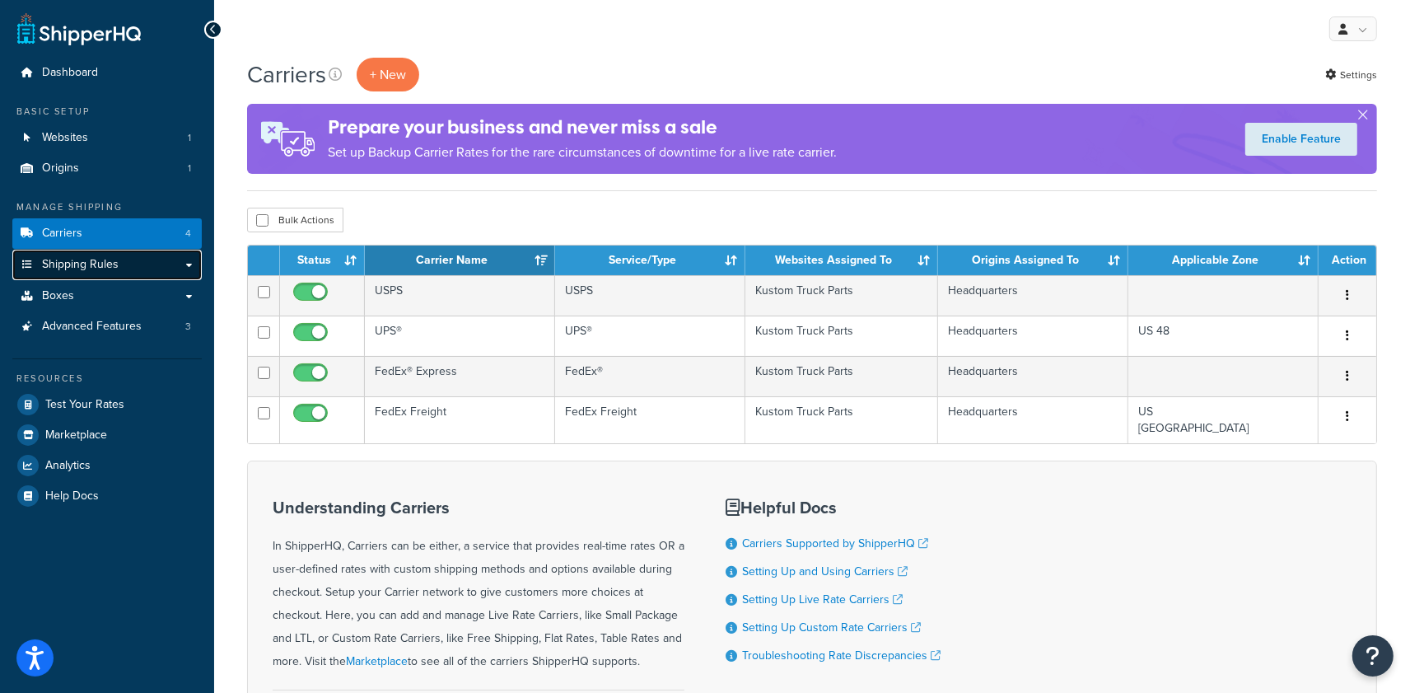
click at [137, 272] on link "Shipping Rules" at bounding box center [106, 265] width 189 height 30
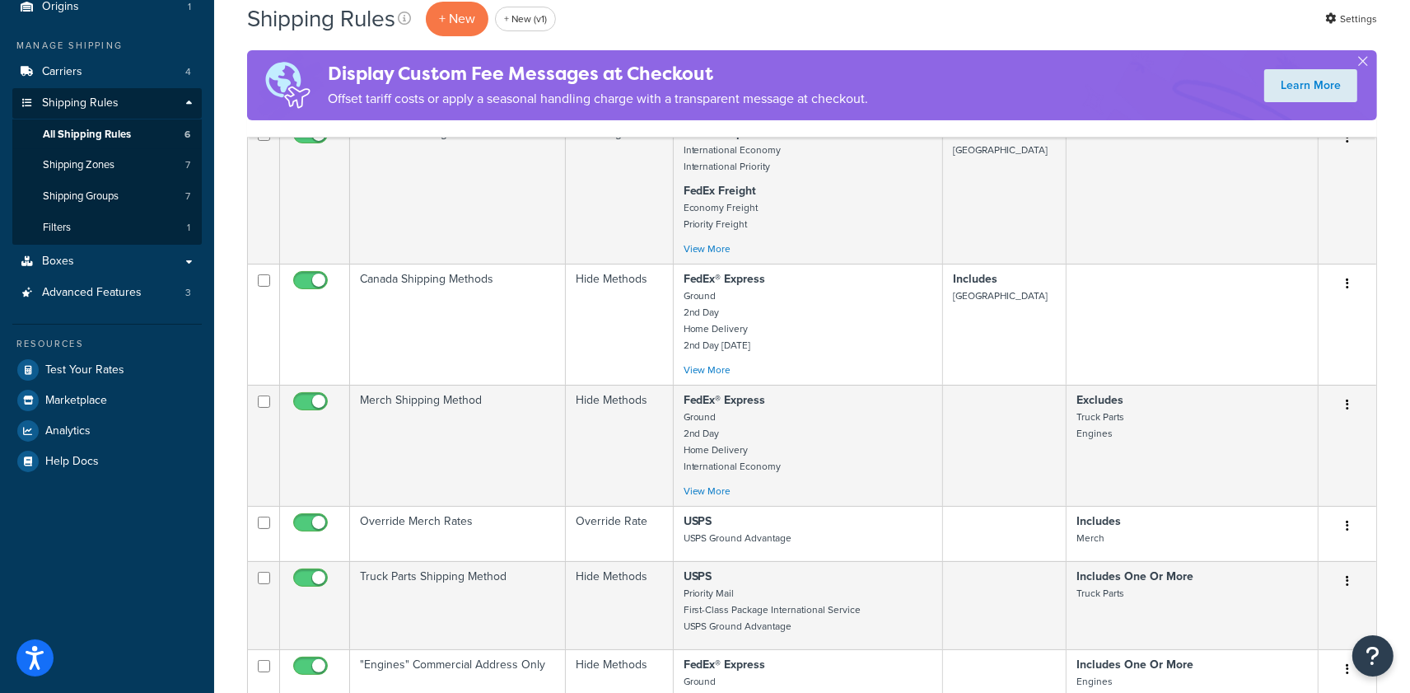
scroll to position [231, 0]
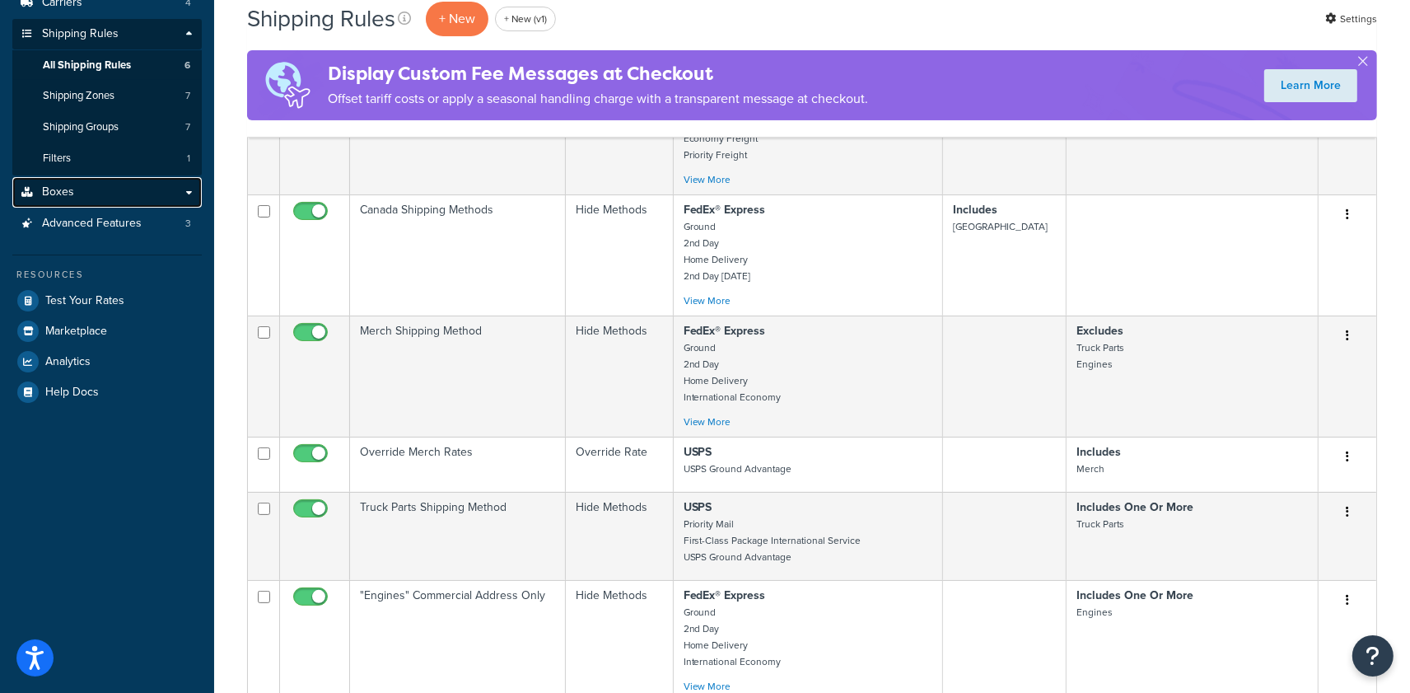
click at [88, 199] on link "Boxes" at bounding box center [106, 192] width 189 height 30
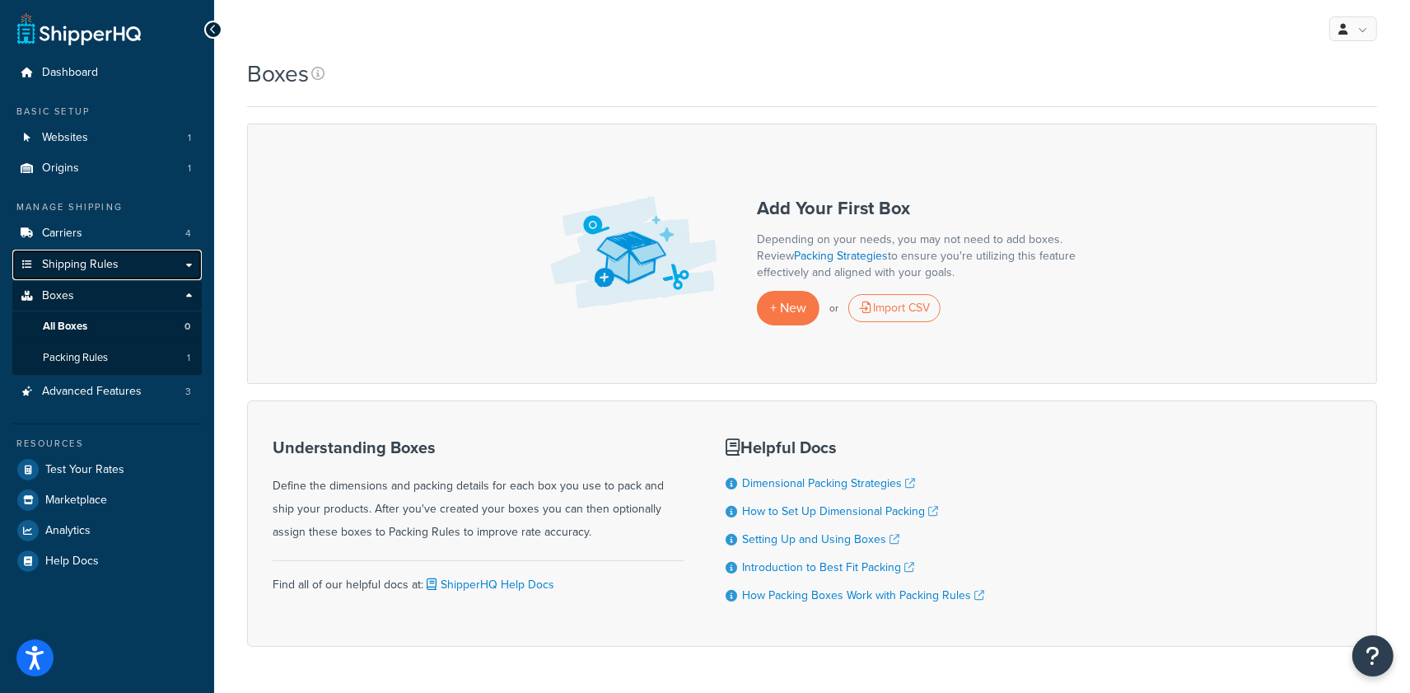
click at [119, 256] on link "Shipping Rules" at bounding box center [106, 265] width 189 height 30
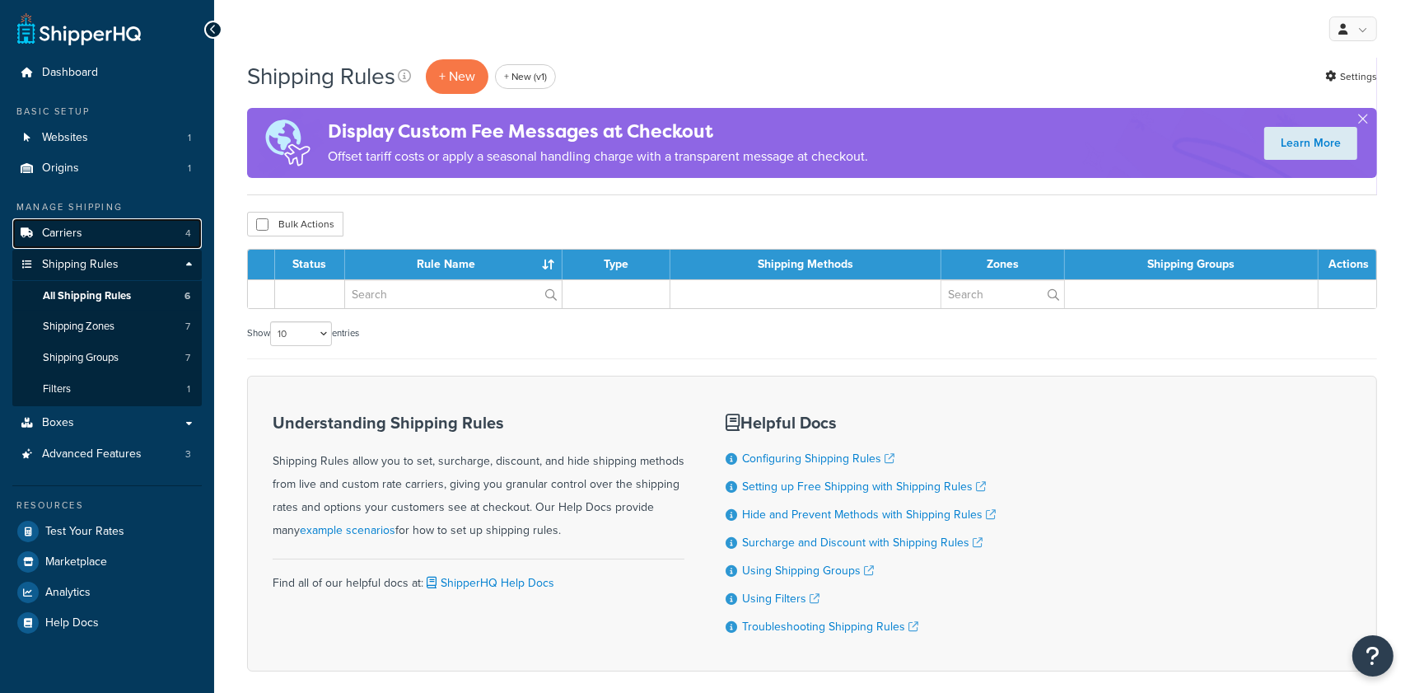
click at [121, 233] on link "Carriers 4" at bounding box center [106, 233] width 189 height 30
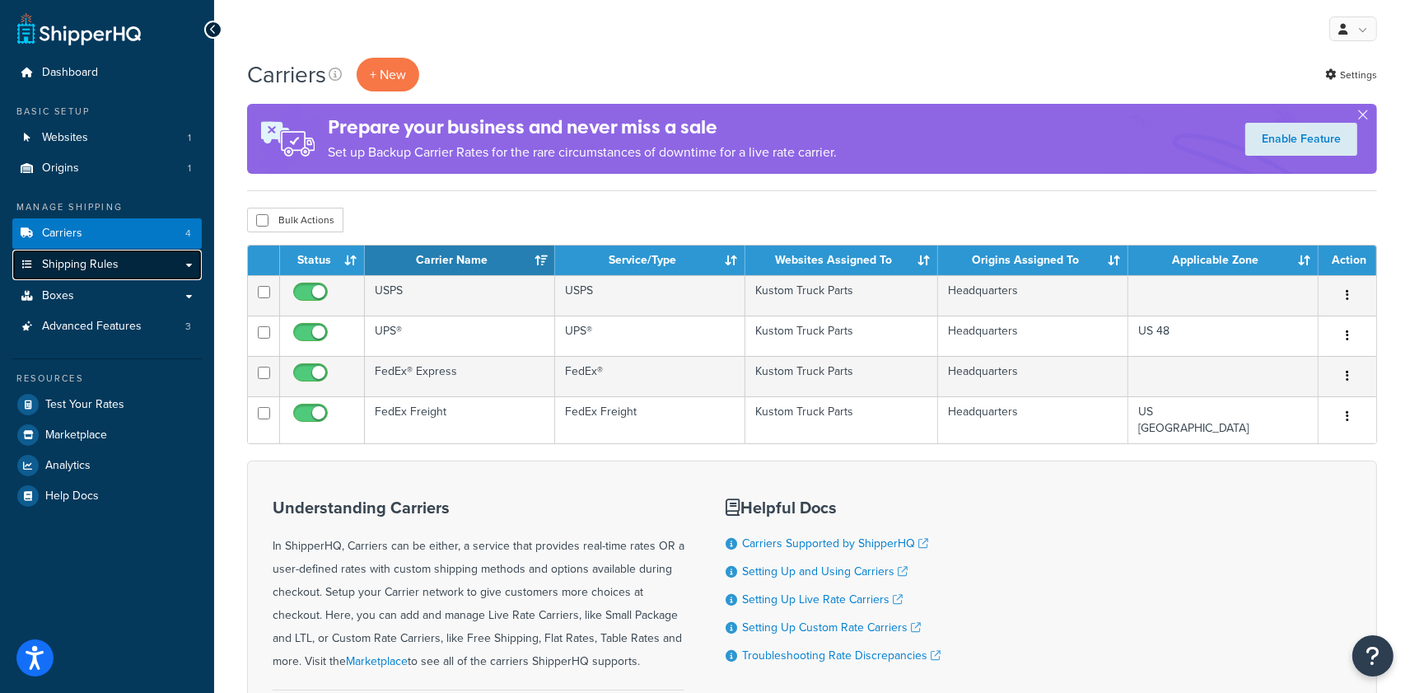
click at [82, 270] on span "Shipping Rules" at bounding box center [80, 265] width 77 height 14
click at [82, 269] on span "Shipping Rules" at bounding box center [80, 265] width 77 height 14
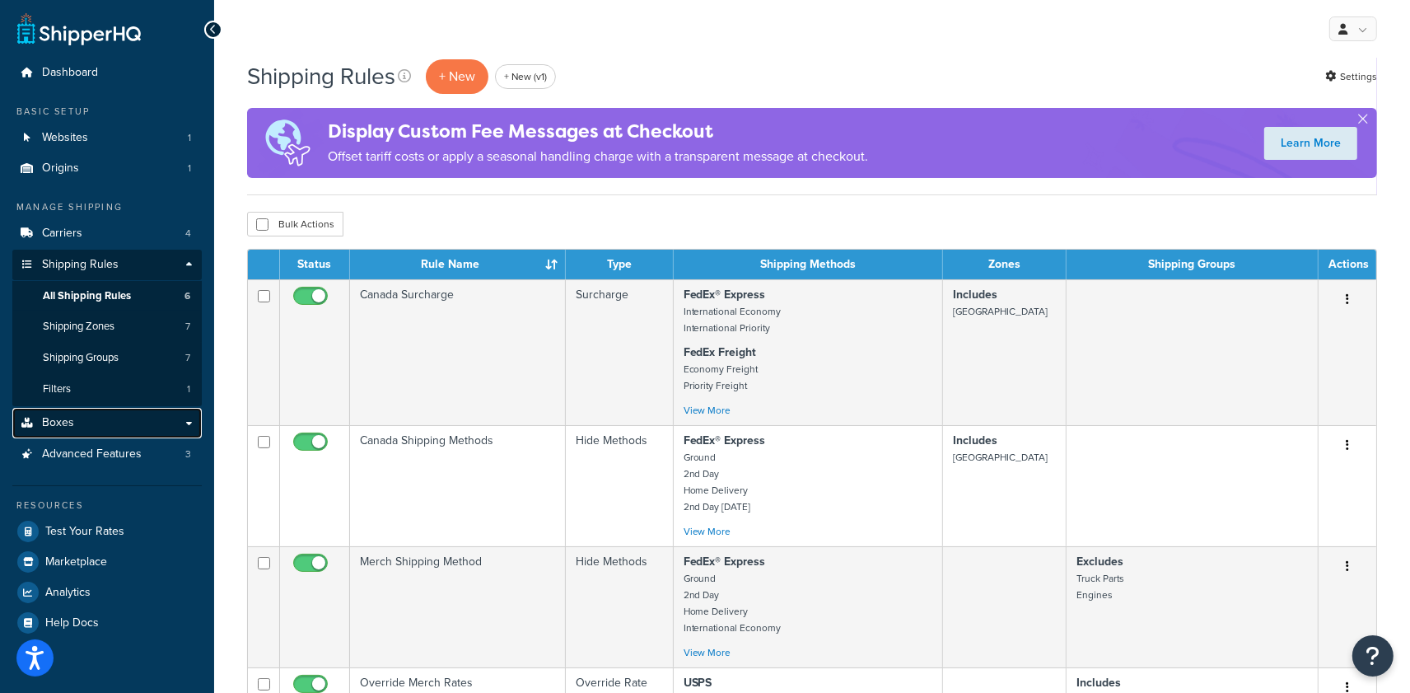
click at [105, 432] on link "Boxes" at bounding box center [106, 423] width 189 height 30
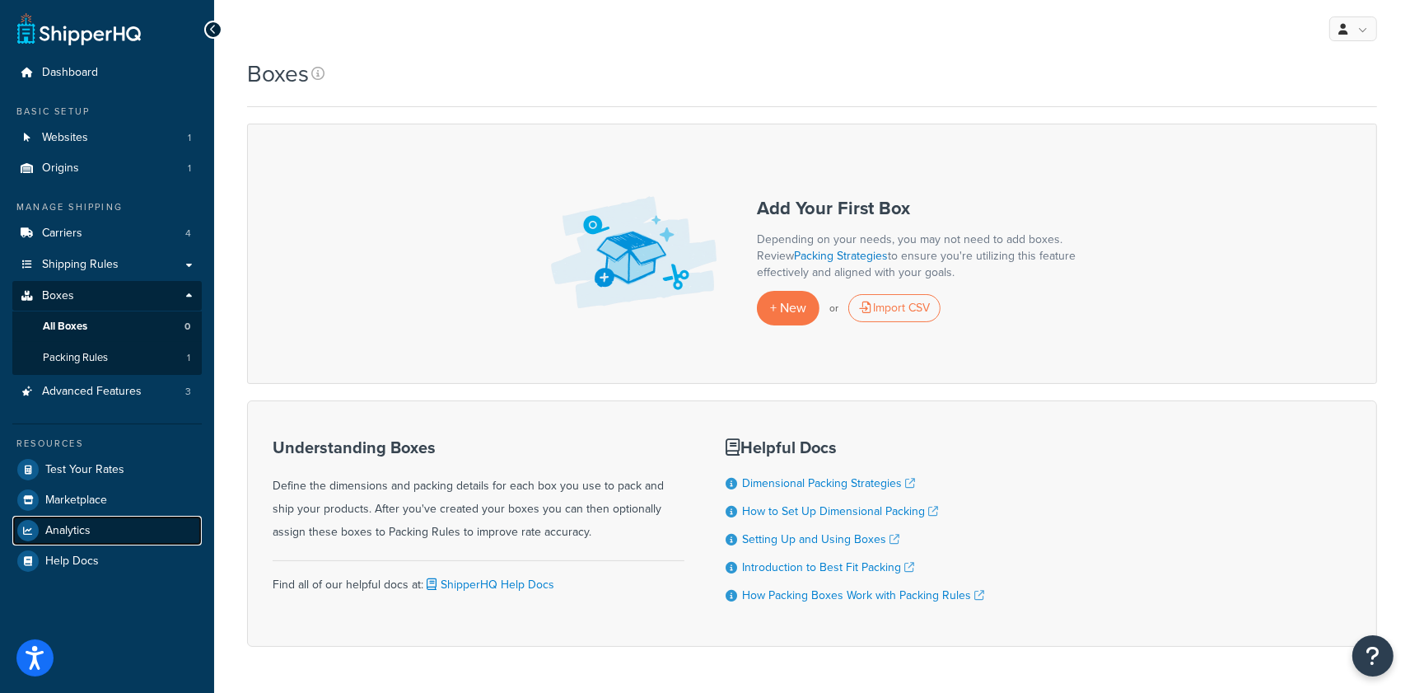
click at [77, 529] on span "Analytics" at bounding box center [67, 531] width 45 height 14
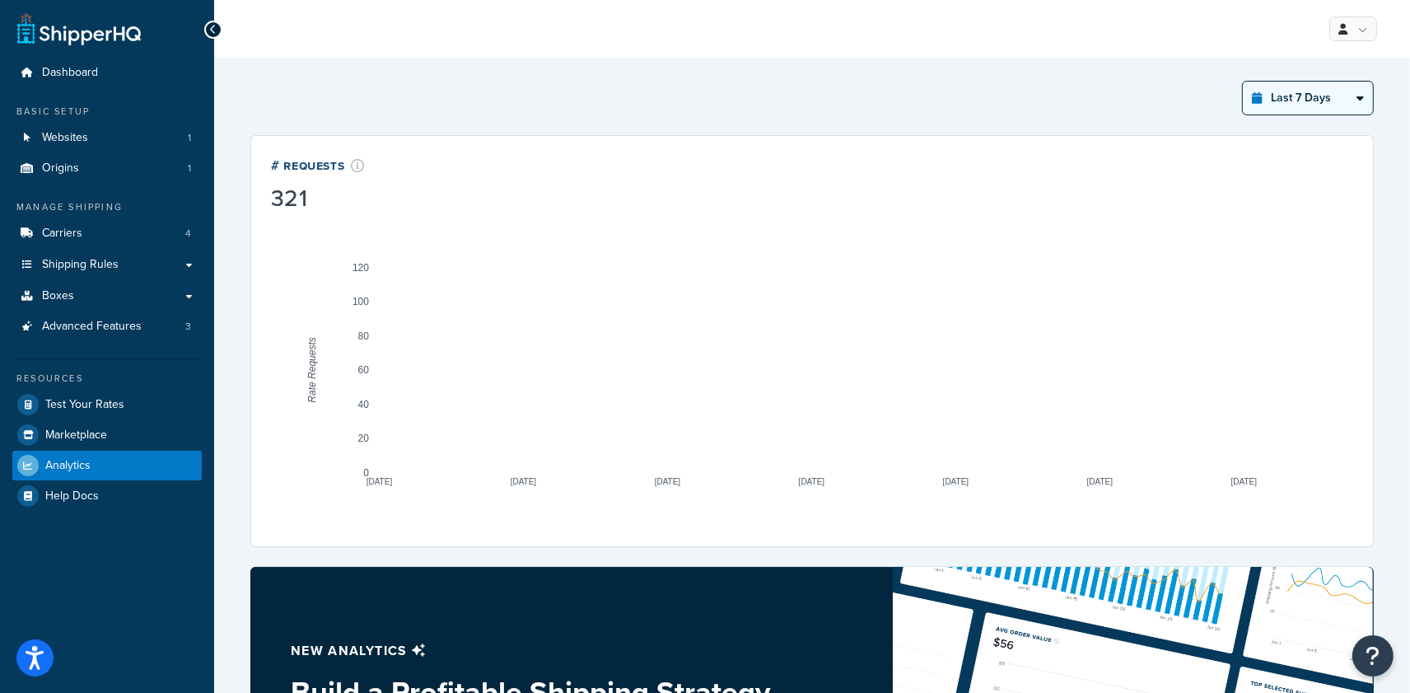
click at [1315, 96] on select "Last 24 Hours Last 7 Days Last 30 Days Last 3 Months Last 6 Months Last 12 Mont…" at bounding box center [1308, 98] width 130 height 33
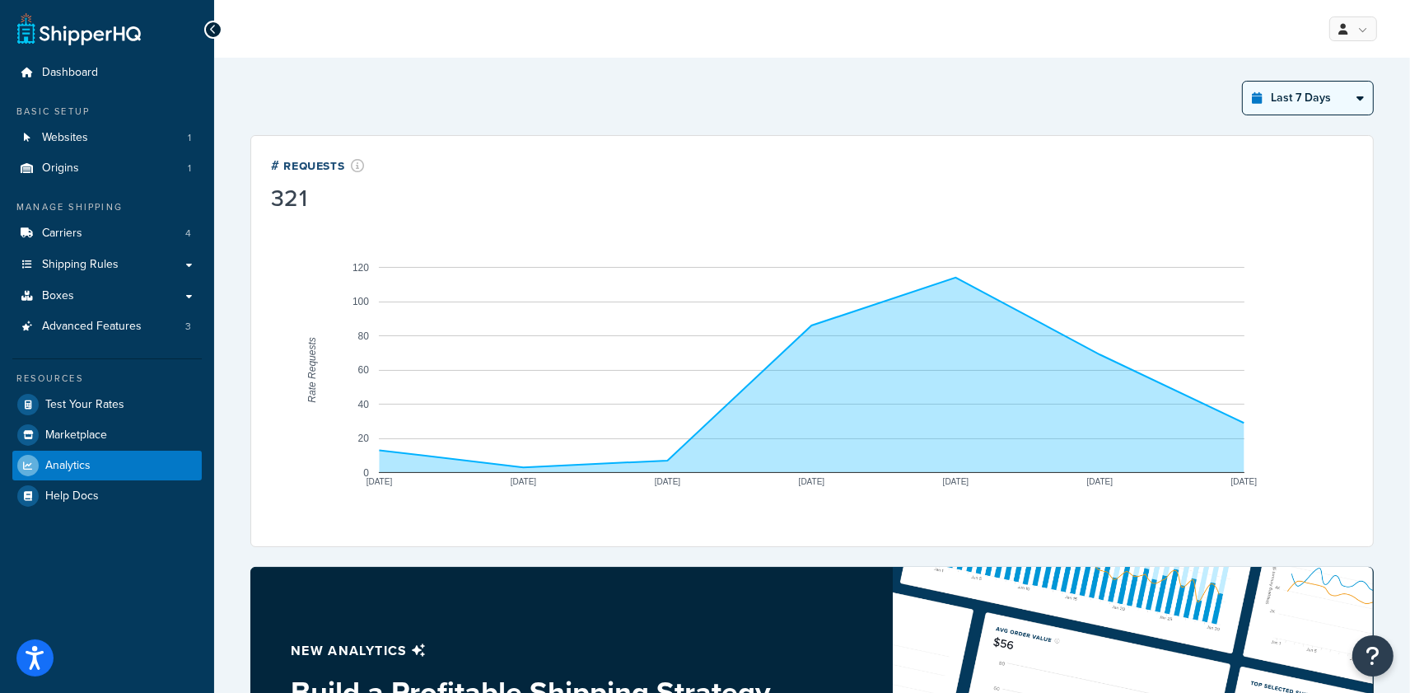
select select "last_year"
click at [1243, 82] on select "Last 24 Hours Last 7 Days Last 30 Days Last 3 Months Last 6 Months Last 12 Mont…" at bounding box center [1308, 98] width 130 height 33
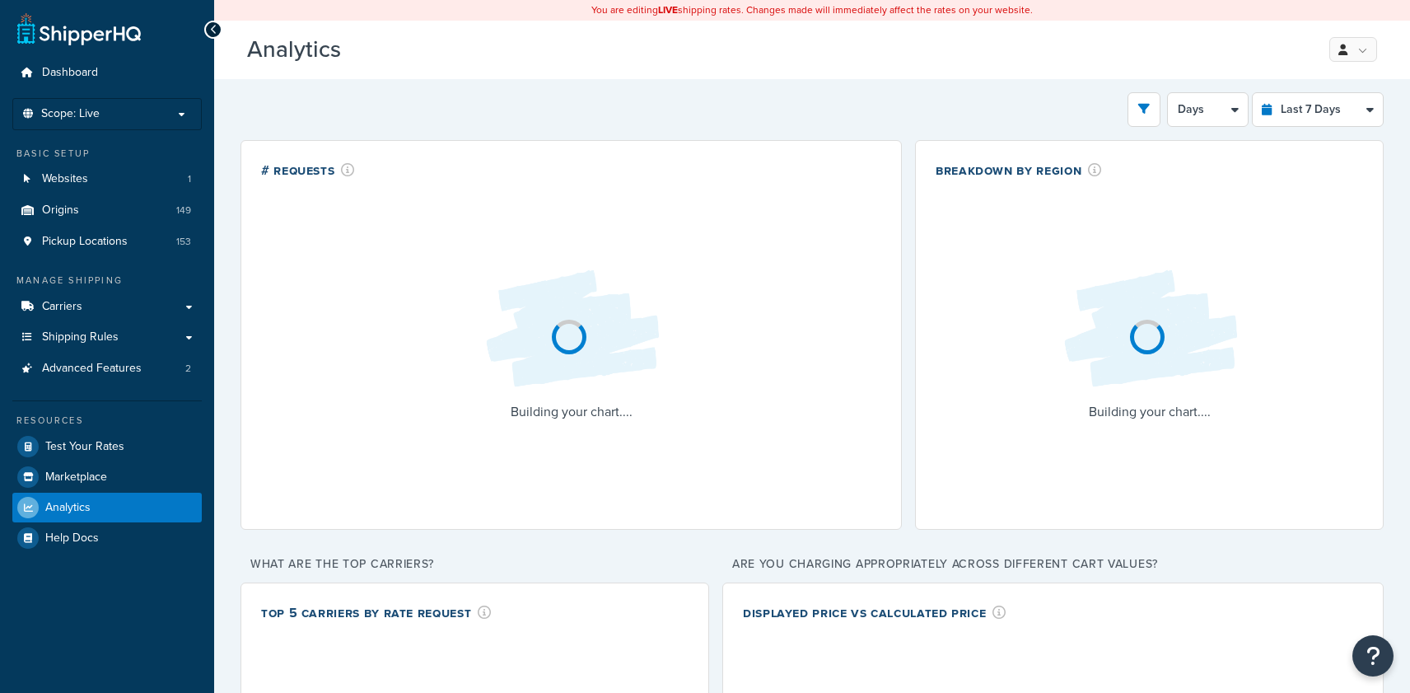
select select "last_7_days"
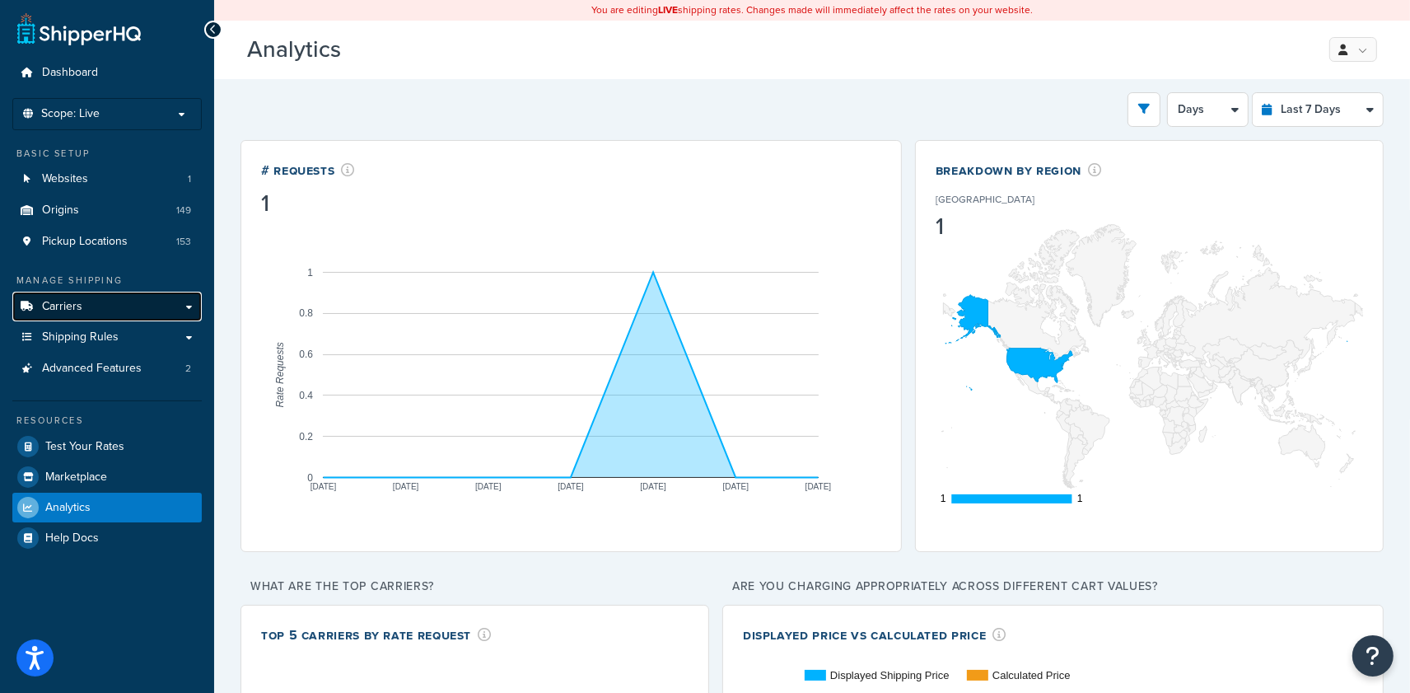
click at [112, 295] on link "Carriers" at bounding box center [106, 307] width 189 height 30
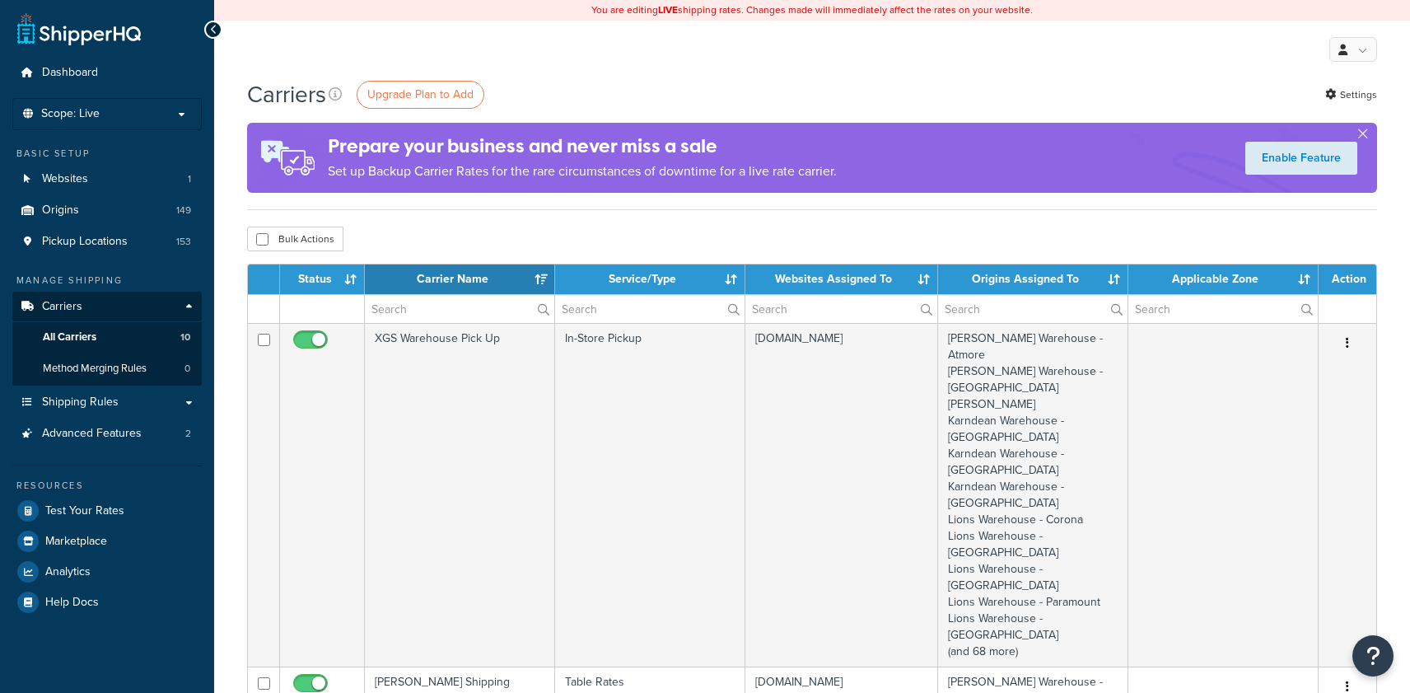
select select "15"
click at [82, 396] on span "Shipping Rules" at bounding box center [80, 402] width 77 height 14
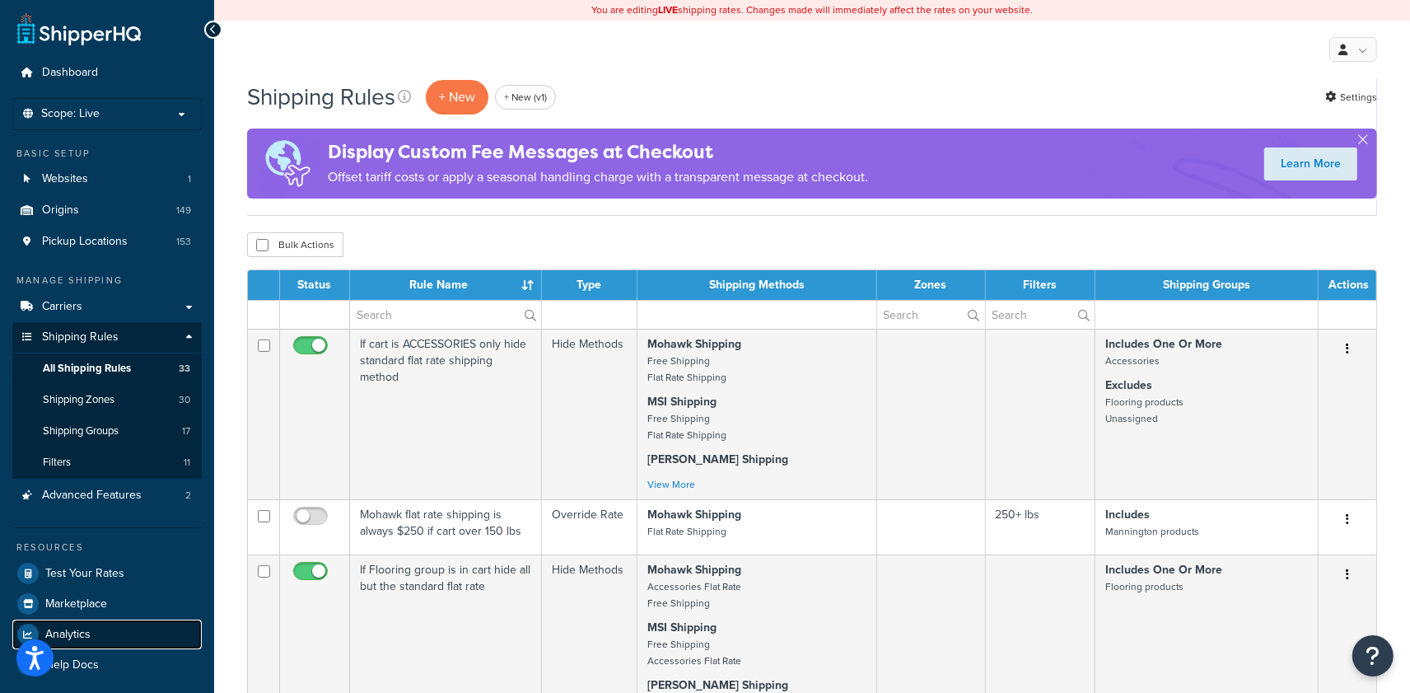
click at [92, 634] on link "Analytics" at bounding box center [106, 634] width 189 height 30
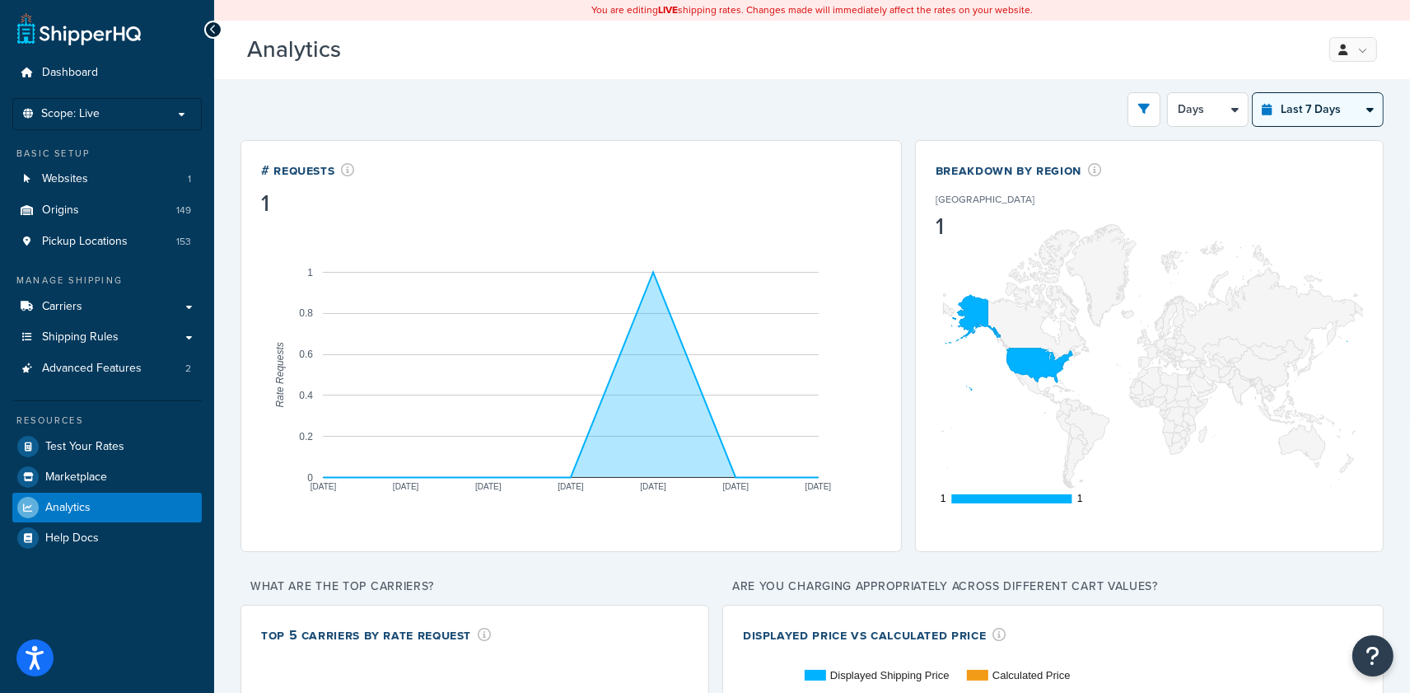
click at [1353, 100] on select "Last 24 Hours Last 7 Days Last 30 Days Last 3 Months Last 6 Months Last 12 Mont…" at bounding box center [1318, 109] width 130 height 33
select select "last_30_days"
click at [1253, 93] on select "Last 24 Hours Last 7 Days Last 30 Days Last 3 Months Last 6 Months Last 12 Mont…" at bounding box center [1318, 109] width 130 height 33
select select "5d"
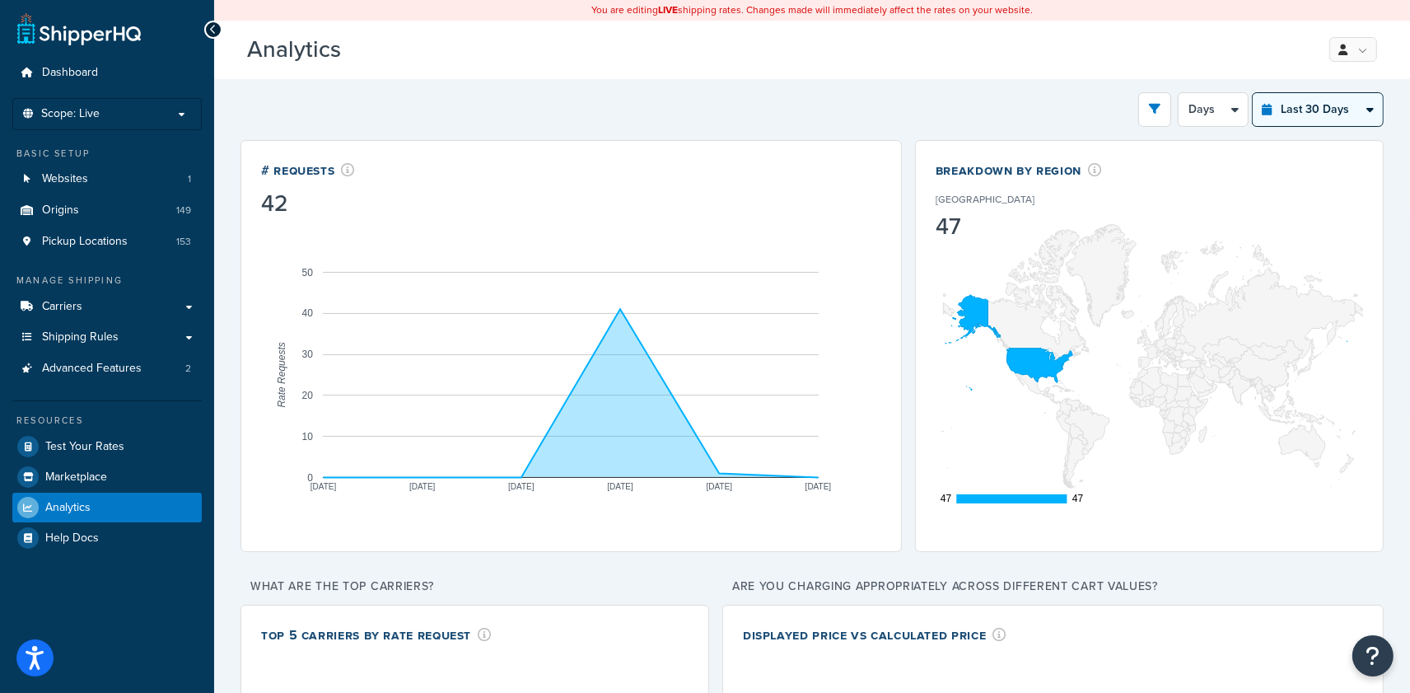
click at [1329, 111] on select "Last 24 Hours Last 7 Days Last 30 Days Last 3 Months Last 6 Months Last 12 Mont…" at bounding box center [1318, 109] width 130 height 33
select select "last_3_months"
click at [1253, 93] on select "Last 24 Hours Last 7 Days Last 30 Days Last 3 Months Last 6 Months Last 12 Mont…" at bounding box center [1318, 109] width 130 height 33
select select "1w"
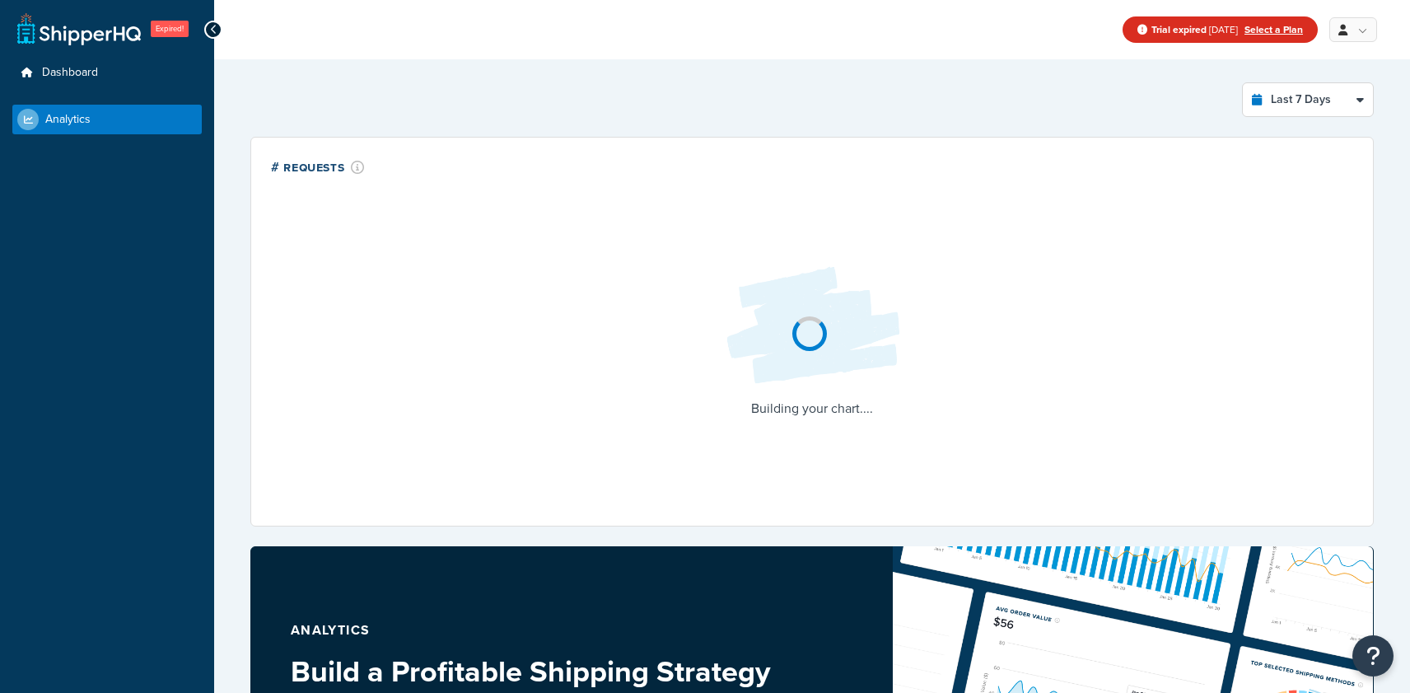
select select "last_7_days"
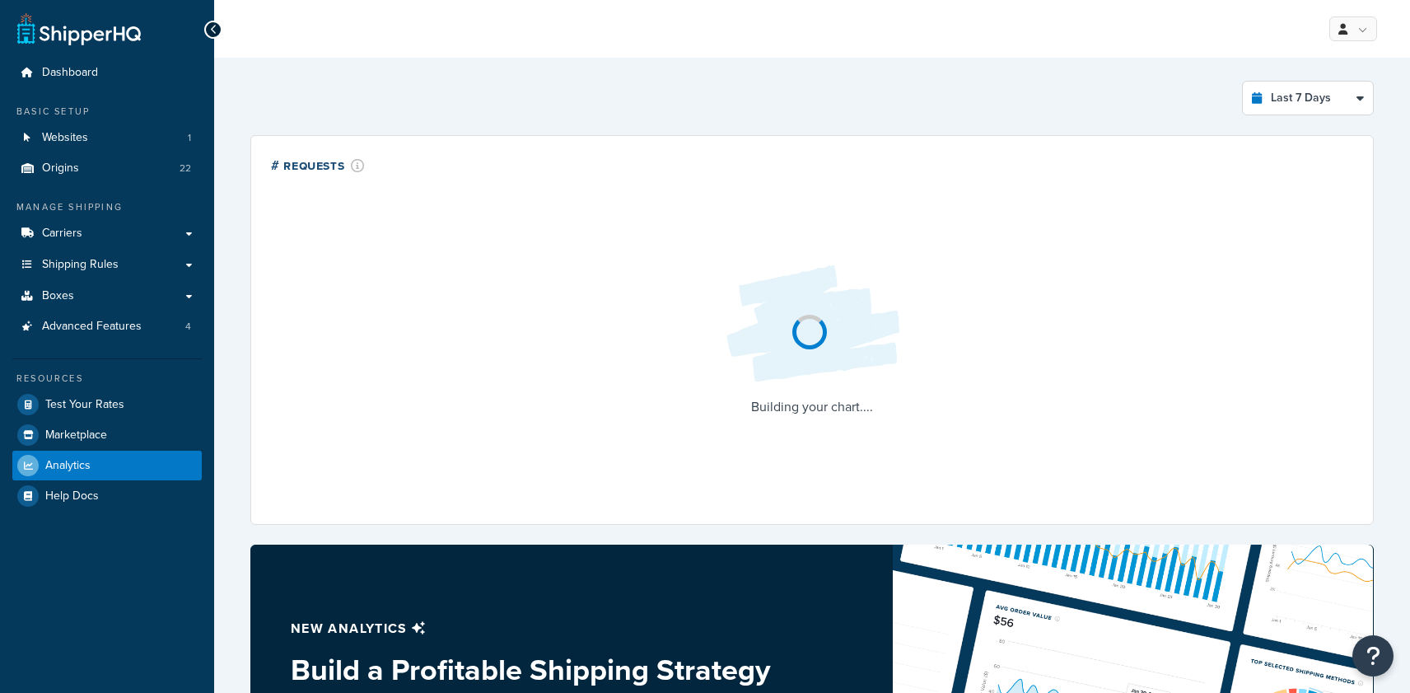
select select "last_7_days"
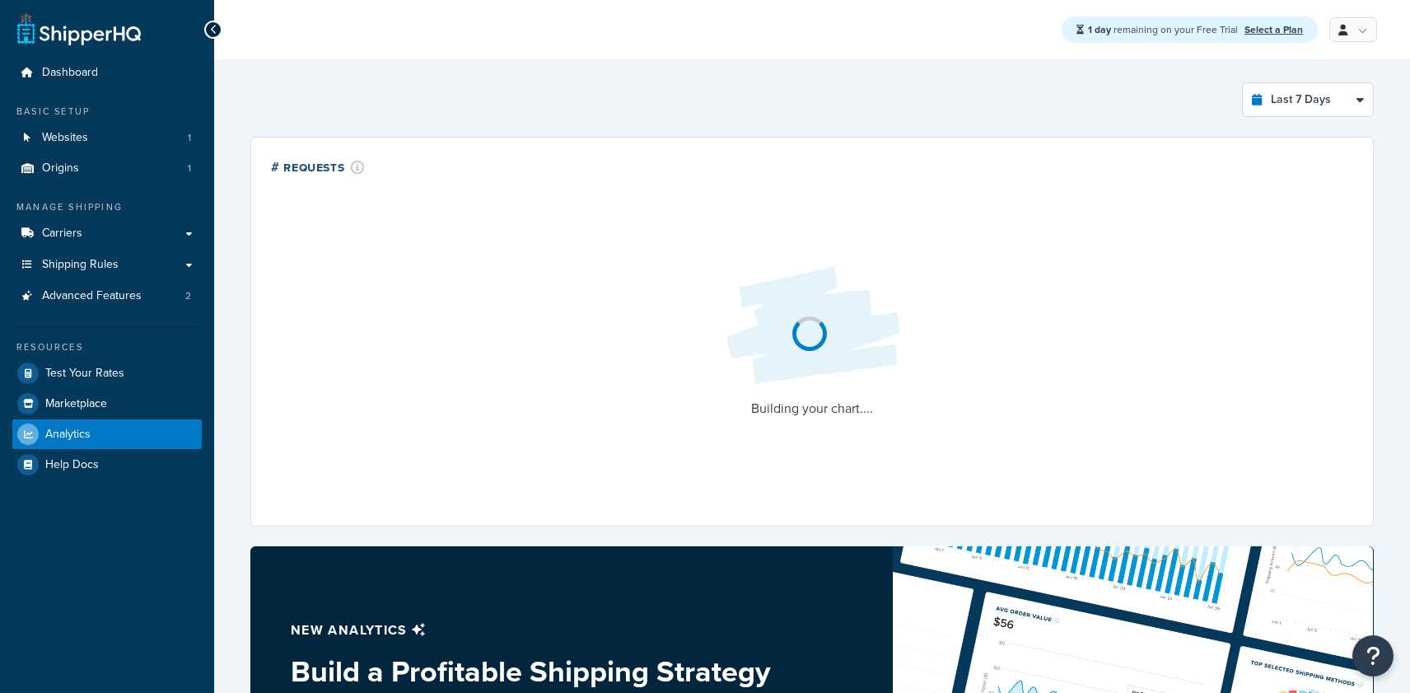
select select "last_7_days"
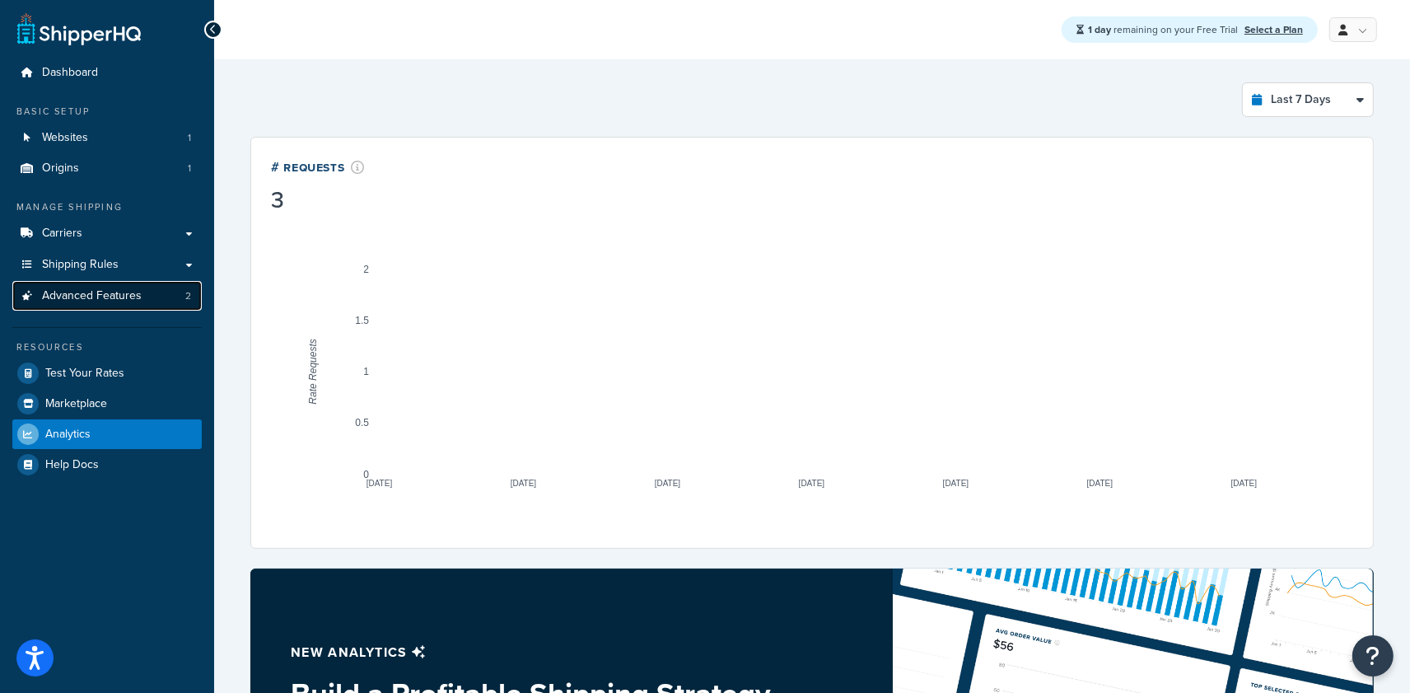
click at [138, 291] on span "Advanced Features" at bounding box center [92, 296] width 100 height 14
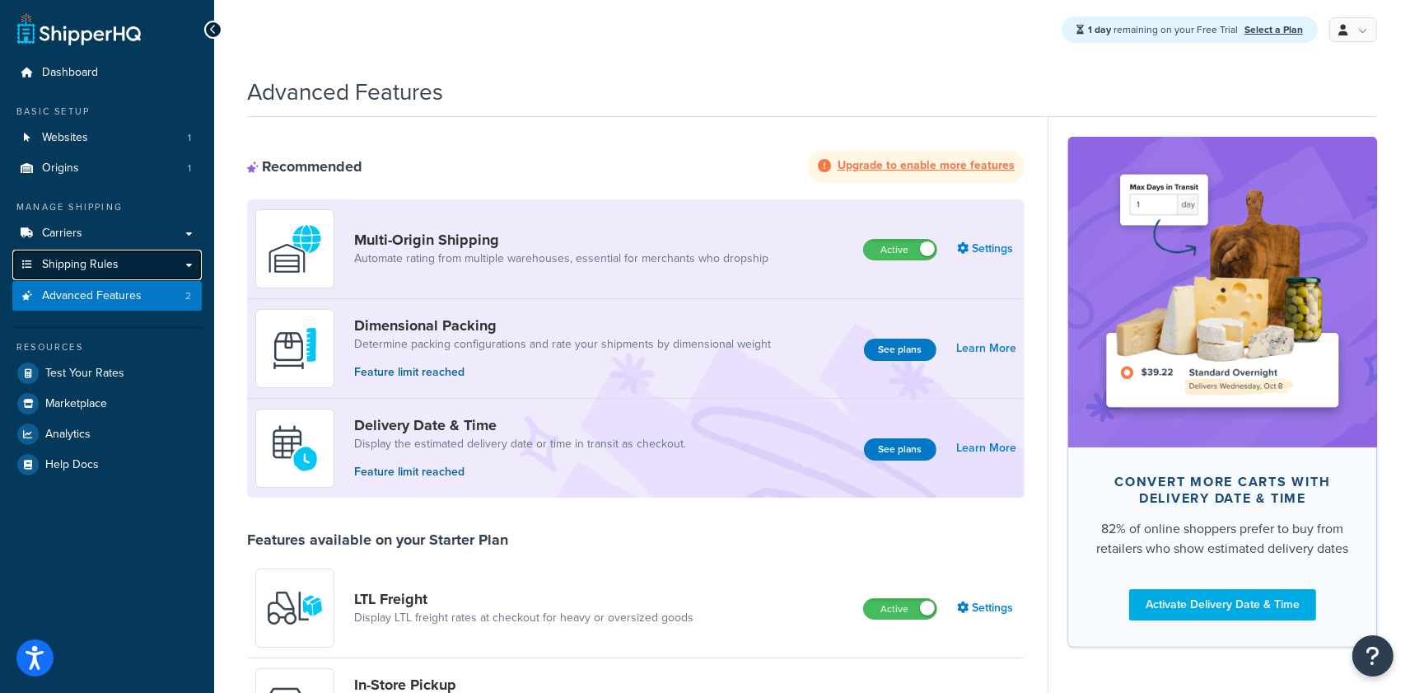
click at [164, 264] on link "Shipping Rules" at bounding box center [106, 265] width 189 height 30
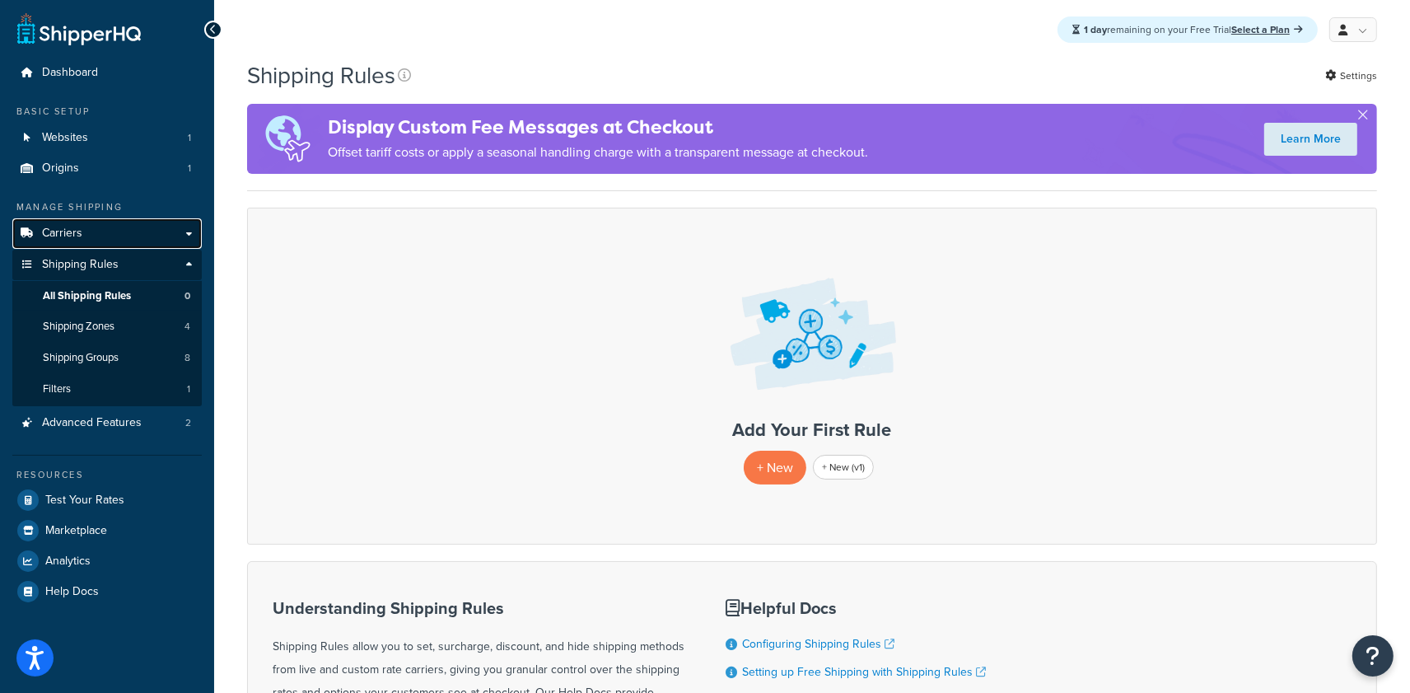
click at [154, 235] on link "Carriers" at bounding box center [106, 233] width 189 height 30
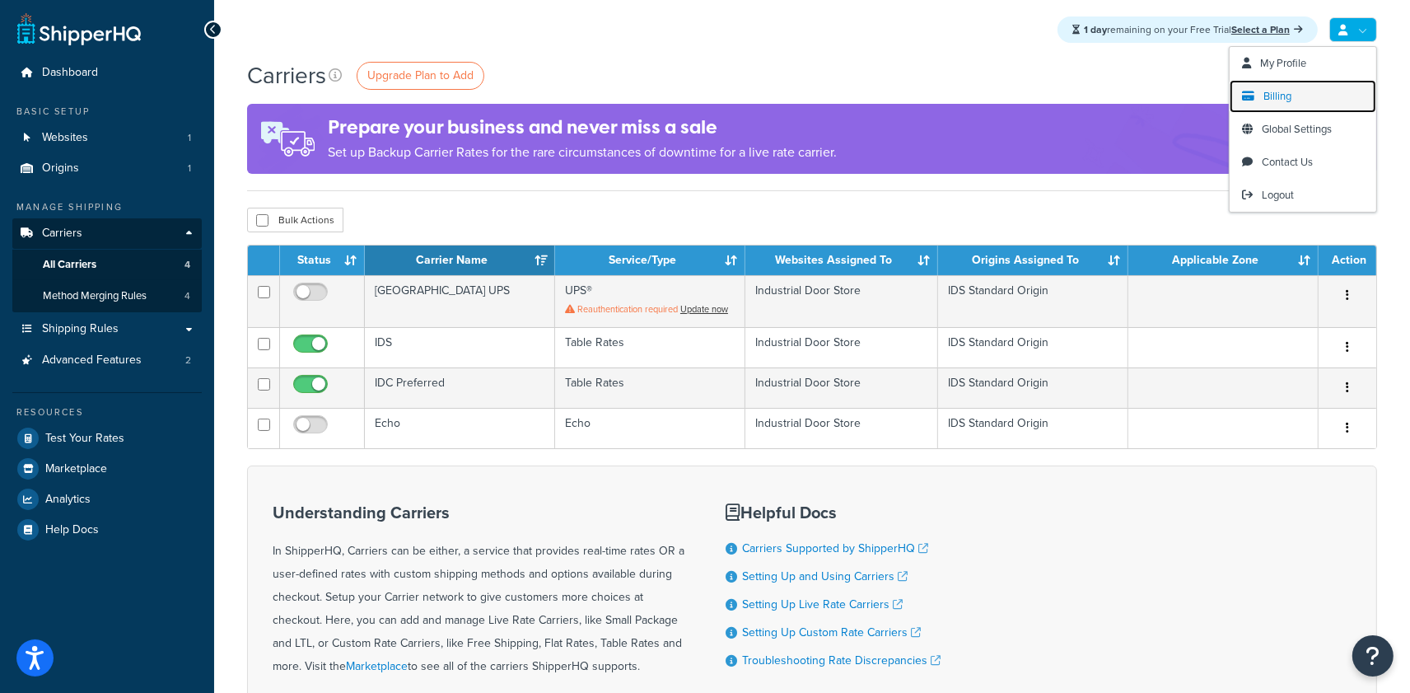
click at [1297, 96] on link "Billing" at bounding box center [1303, 96] width 147 height 33
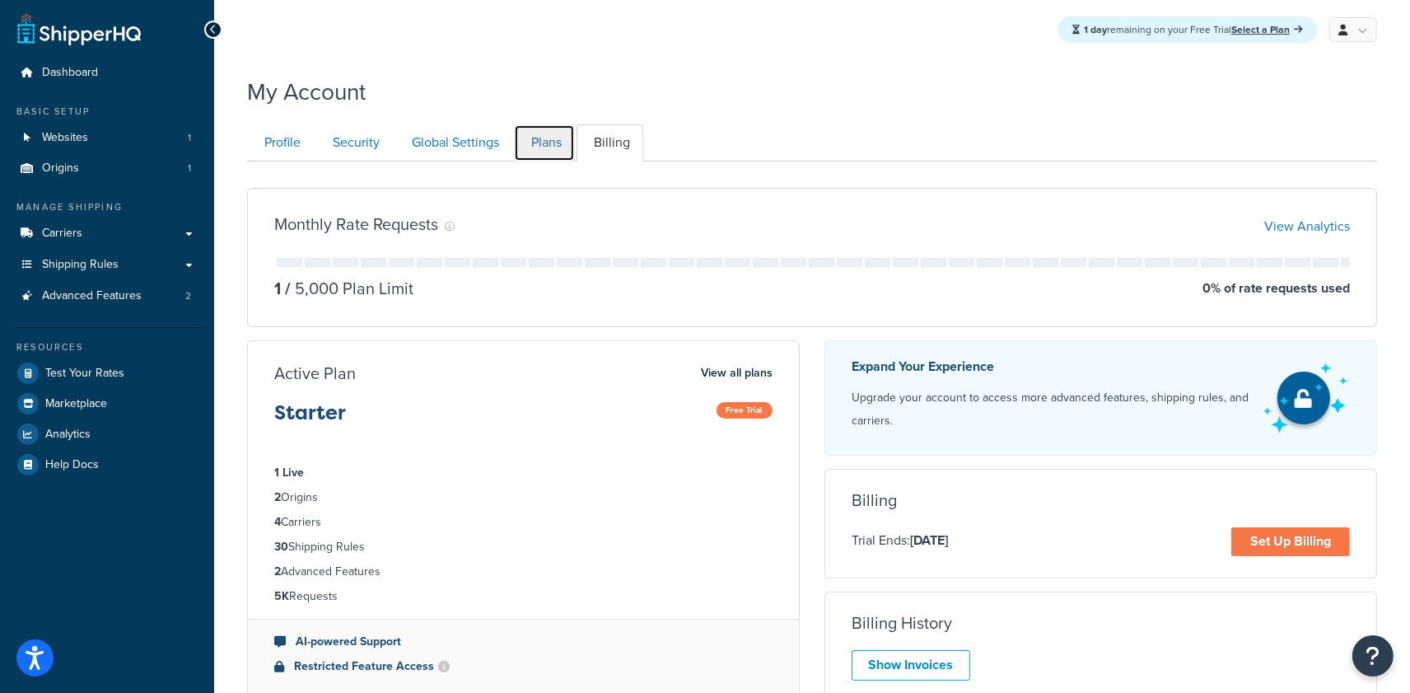
click at [568, 151] on link "Plans" at bounding box center [544, 142] width 61 height 37
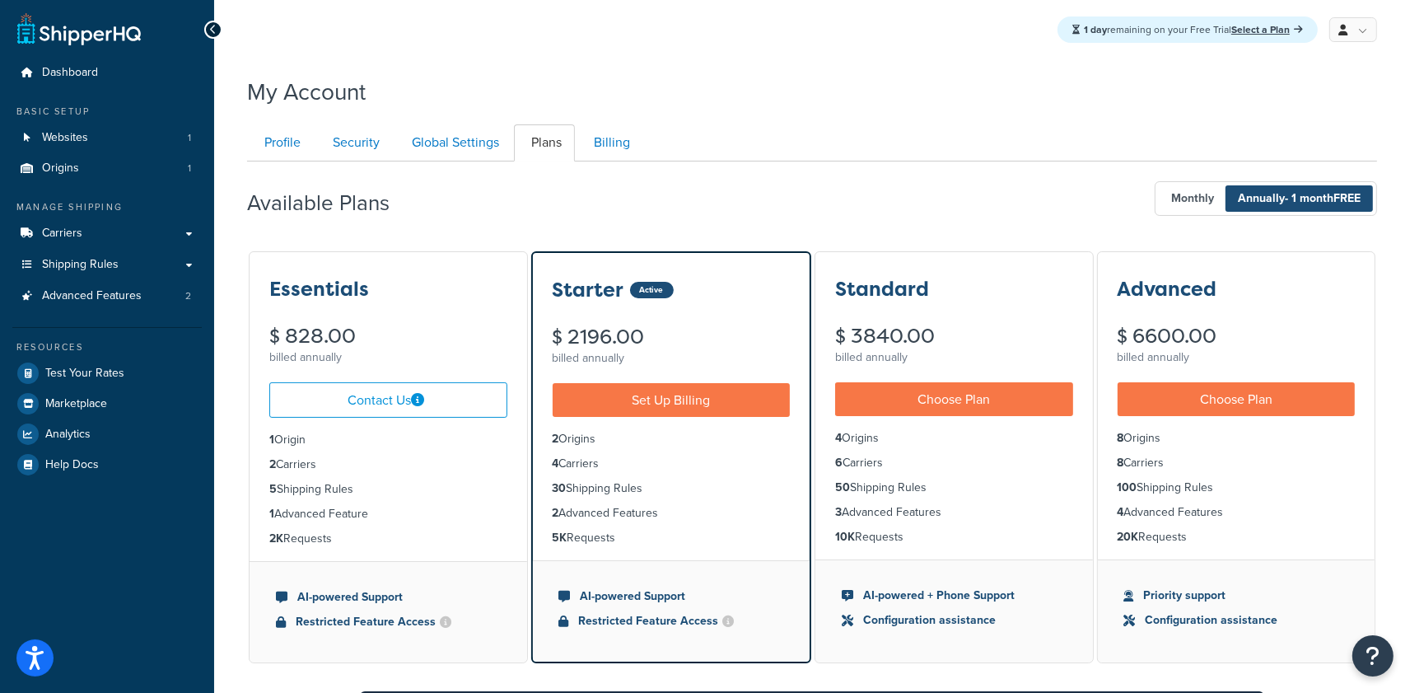
scroll to position [161, 0]
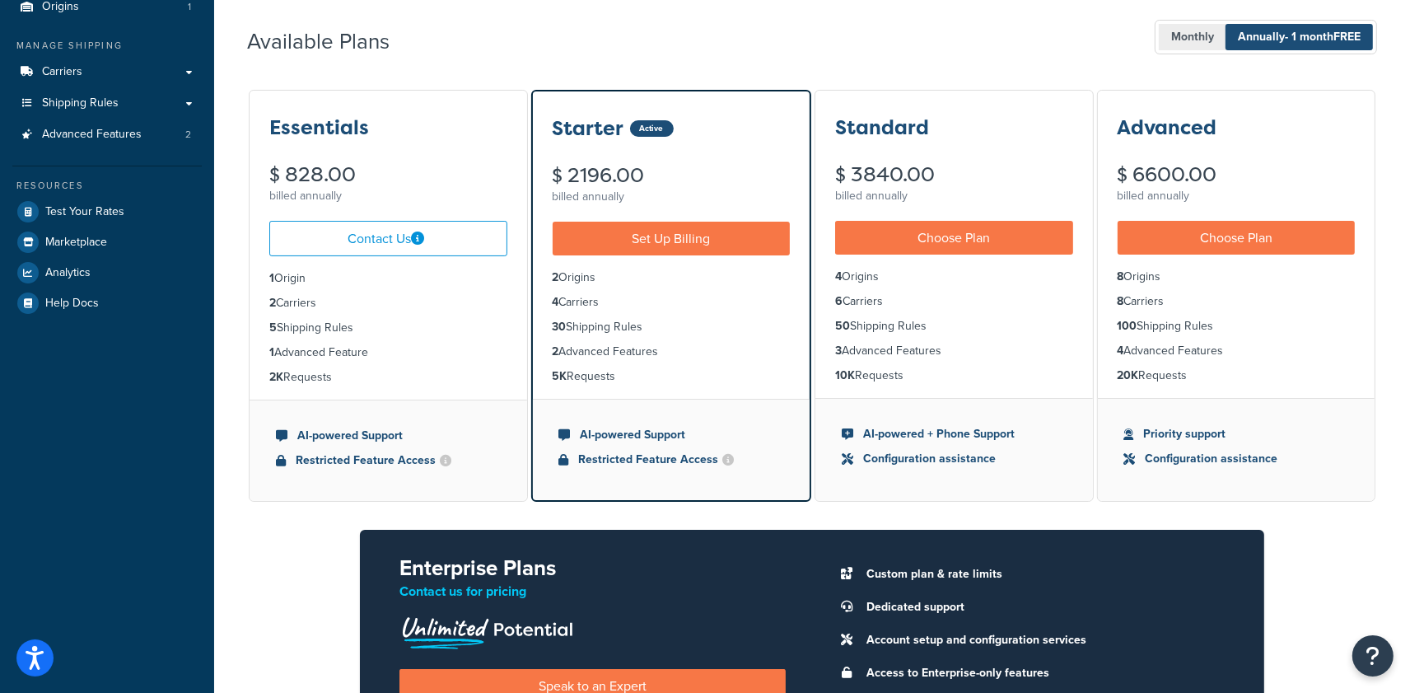
click at [1193, 38] on span "Monthly" at bounding box center [1193, 37] width 68 height 26
click at [1260, 37] on span "Annually - 1 month FREE" at bounding box center [1299, 37] width 147 height 26
click at [1200, 39] on span "Monthly" at bounding box center [1193, 37] width 68 height 26
click at [1272, 32] on span "Annually - 1 month FREE" at bounding box center [1299, 37] width 147 height 26
click at [1189, 30] on span "Monthly" at bounding box center [1193, 37] width 68 height 26
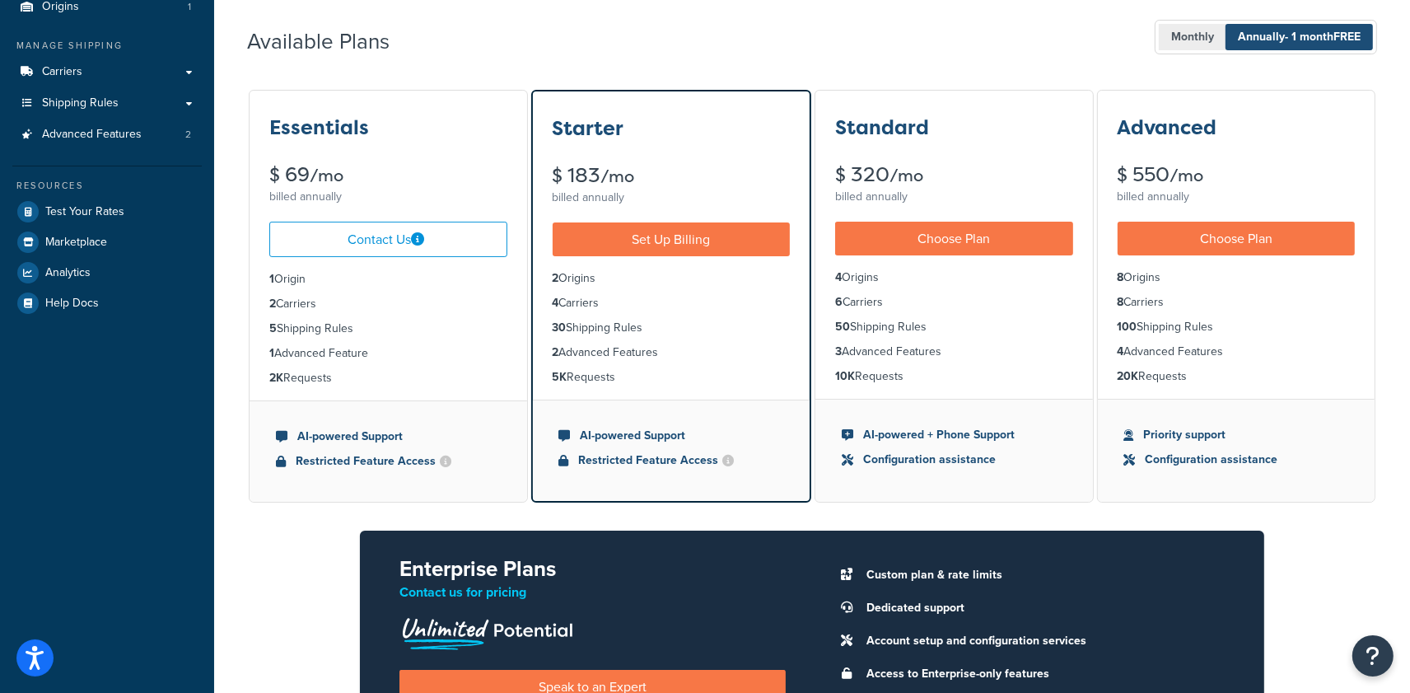
click at [1188, 33] on span "Monthly" at bounding box center [1193, 37] width 68 height 26
click at [1261, 40] on span "Annually - 1 month FREE" at bounding box center [1299, 37] width 147 height 26
click at [1193, 42] on span "Monthly" at bounding box center [1193, 37] width 68 height 26
click at [1255, 40] on span "Annually - 1 month FREE" at bounding box center [1299, 37] width 147 height 26
click at [1191, 42] on span "Monthly" at bounding box center [1193, 37] width 68 height 26
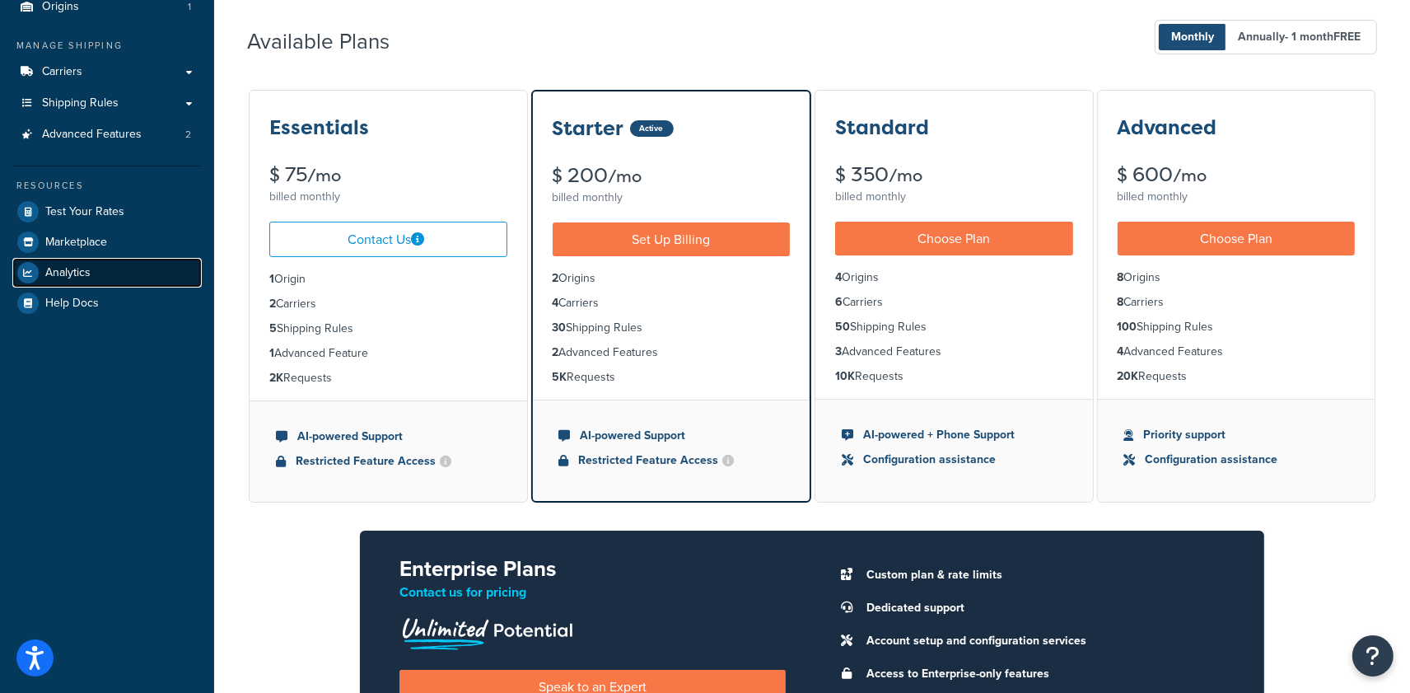
click at [96, 276] on link "Analytics" at bounding box center [106, 273] width 189 height 30
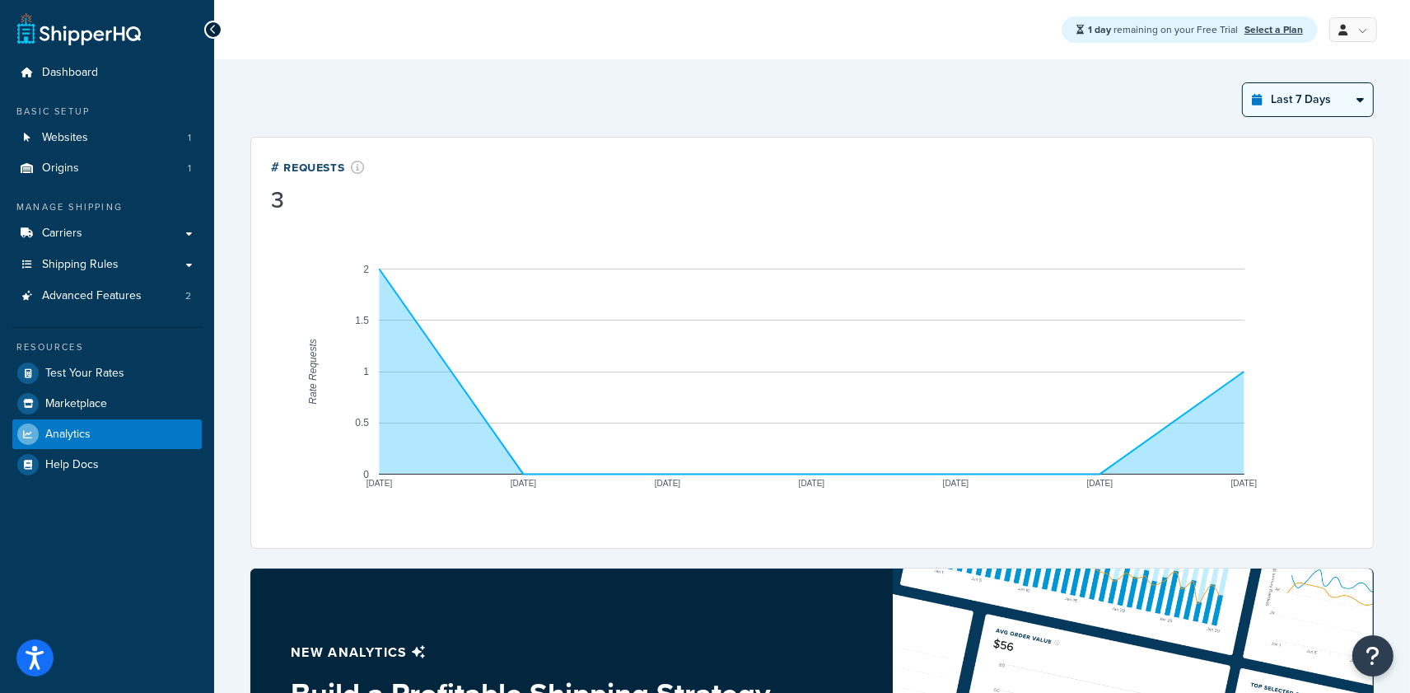
click at [1292, 106] on select "Last 24 Hours Last 7 Days Last 30 Days Last 3 Months Last 6 Months Last 12 Mont…" at bounding box center [1308, 99] width 130 height 33
select select "last_year"
click at [1243, 83] on select "Last 24 Hours Last 7 Days Last 30 Days Last 3 Months Last 6 Months Last 12 Mont…" at bounding box center [1308, 99] width 130 height 33
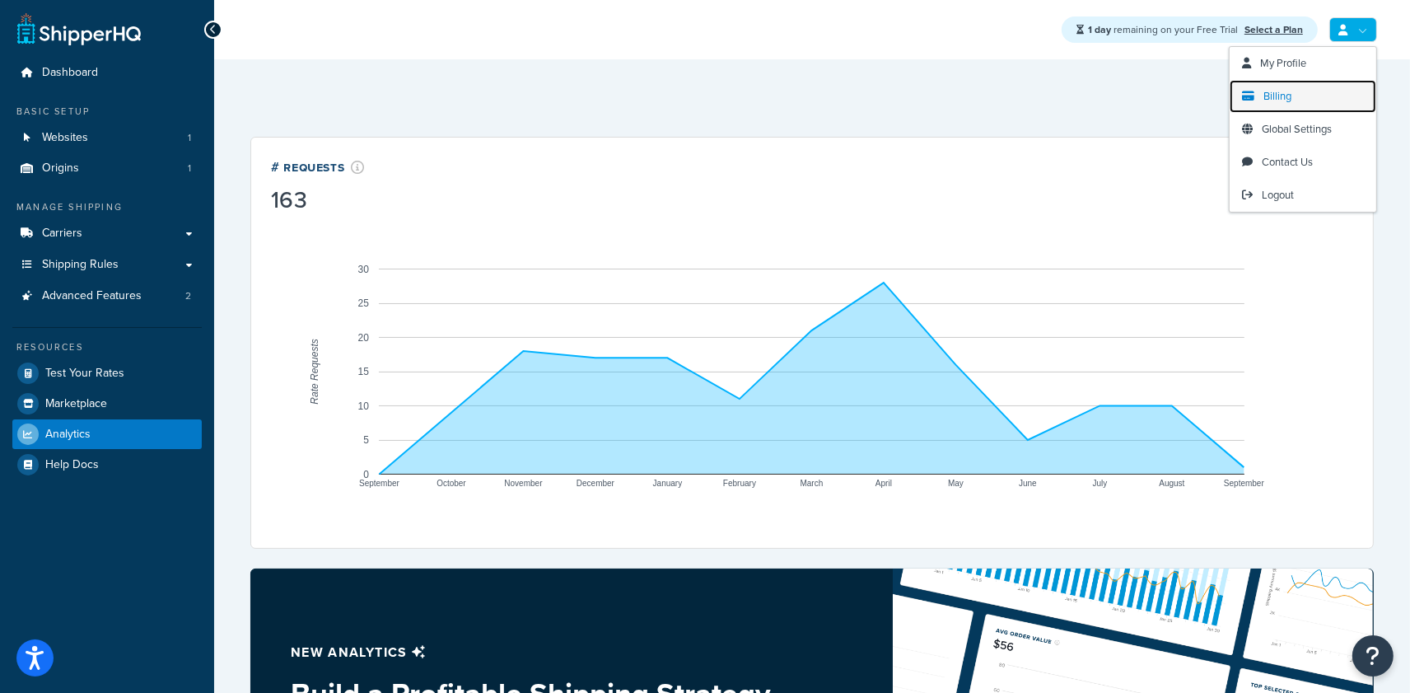
click at [1277, 93] on span "Billing" at bounding box center [1278, 96] width 28 height 16
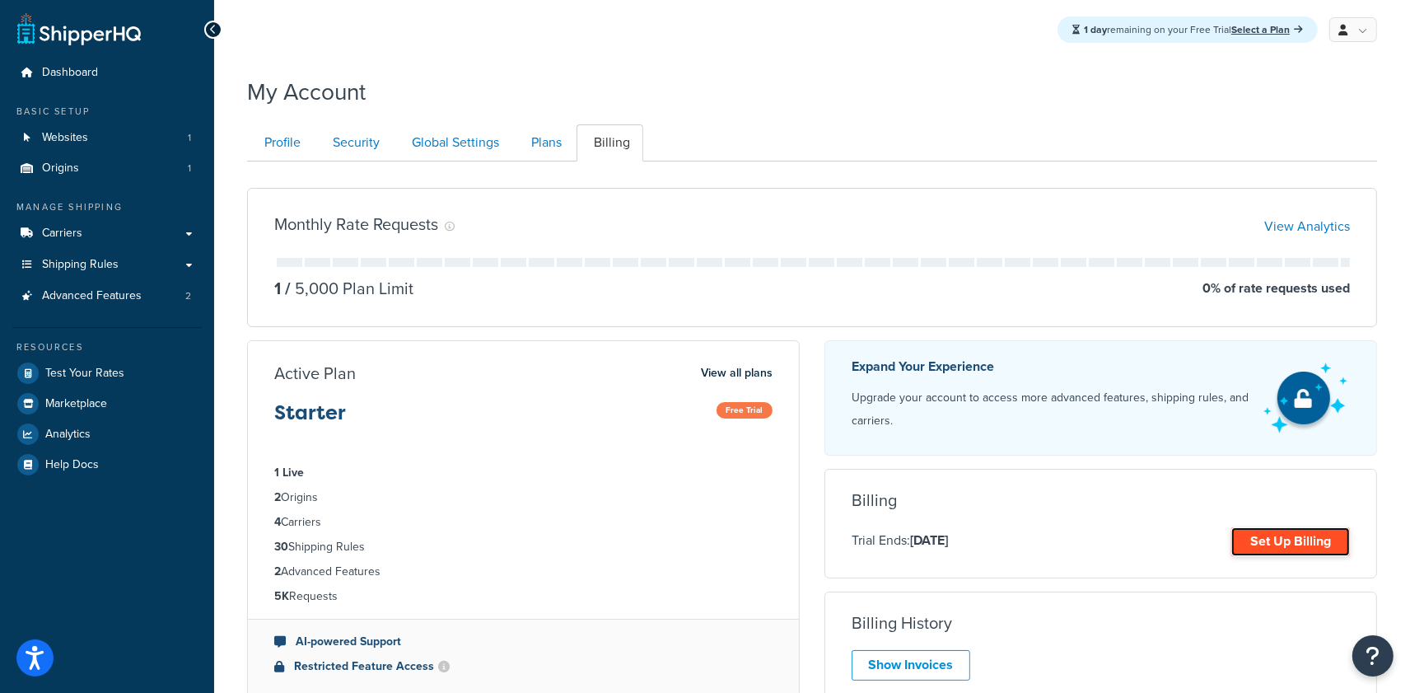
click at [1278, 545] on link "Set Up Billing" at bounding box center [1291, 541] width 119 height 29
click at [1283, 543] on link "Set Up Billing" at bounding box center [1291, 541] width 119 height 29
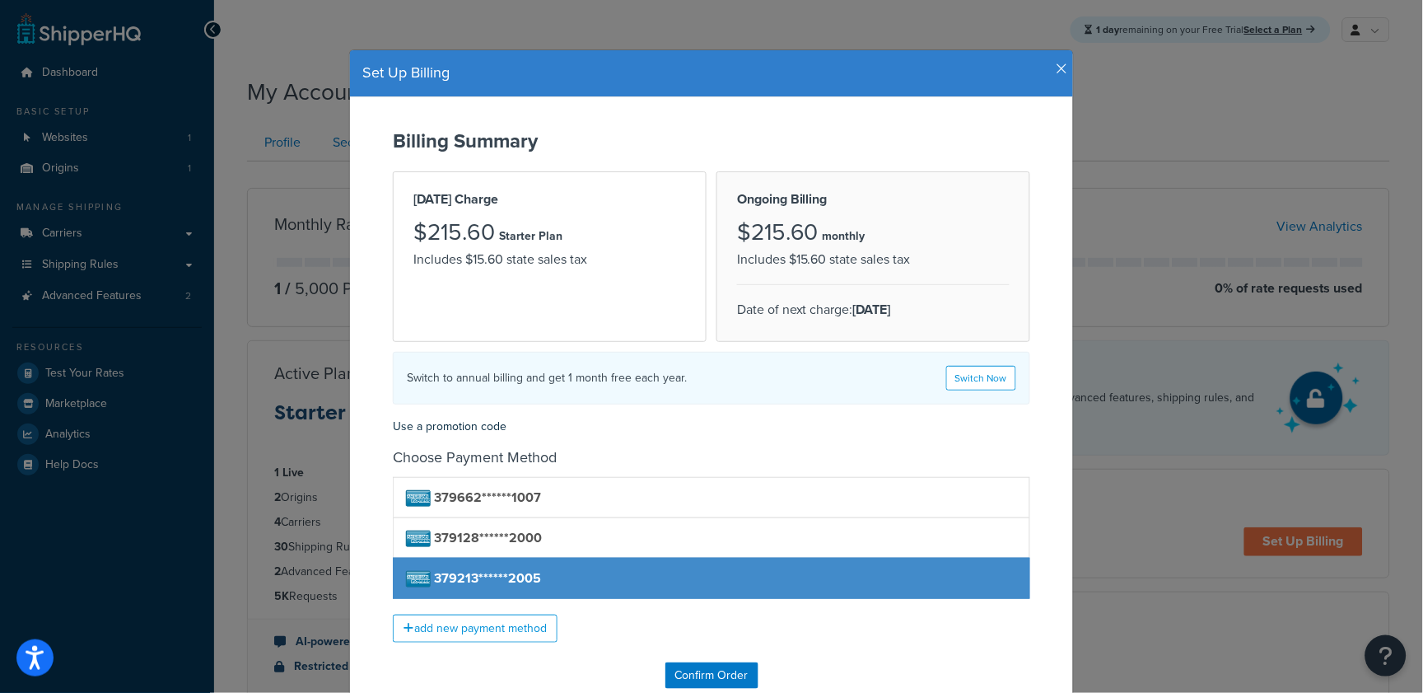
click at [1057, 70] on icon "button" at bounding box center [1063, 69] width 12 height 15
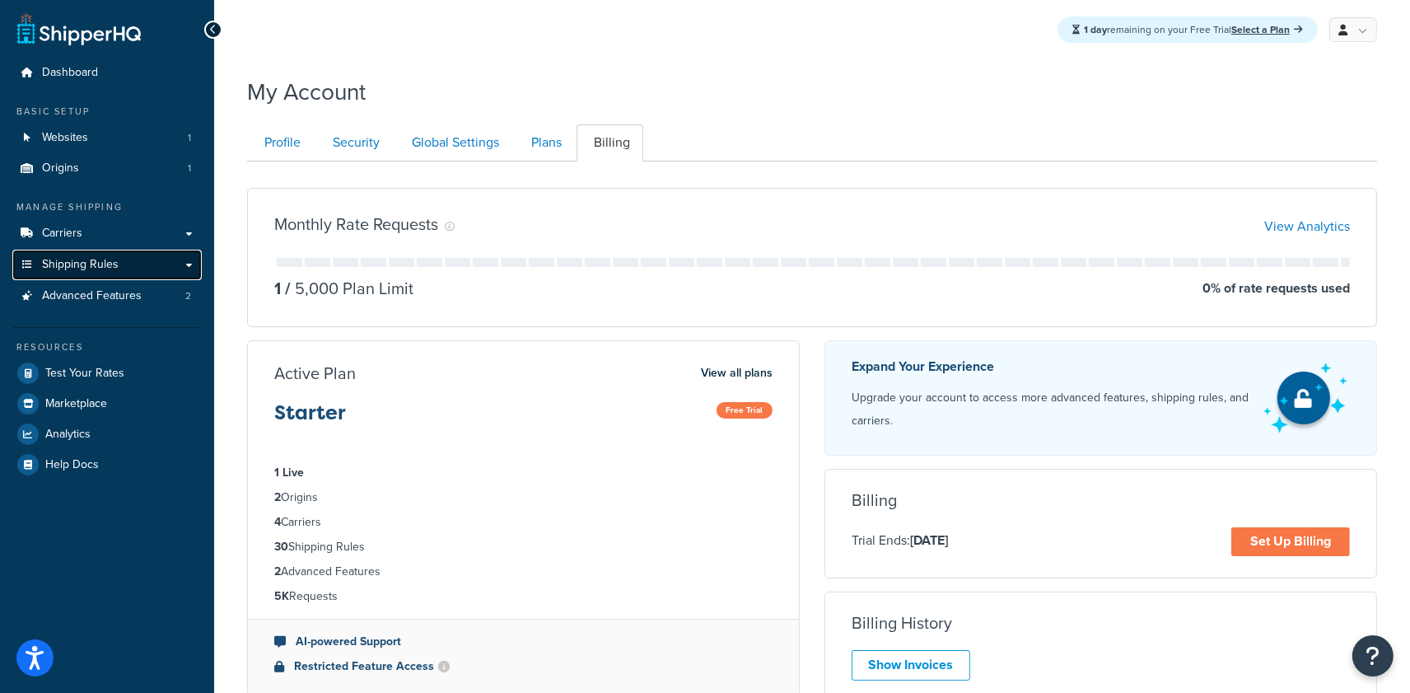
click at [129, 259] on link "Shipping Rules" at bounding box center [106, 265] width 189 height 30
